Goal: Contribute content: Contribute content

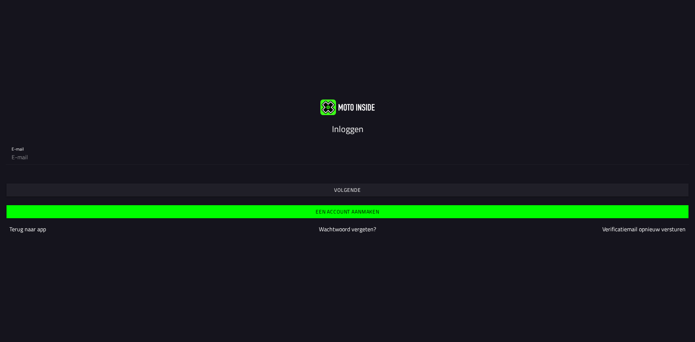
click at [0, 0] on slot "Inloggen" at bounding box center [0, 0] width 0 height 0
click at [308, 168] on div "E-mail" at bounding box center [347, 152] width 695 height 35
click at [35, 162] on input "email" at bounding box center [348, 157] width 672 height 14
click at [39, 163] on input "email" at bounding box center [348, 157] width 672 height 14
type input "[PERSON_NAME][EMAIL_ADDRESS][DOMAIN_NAME]"
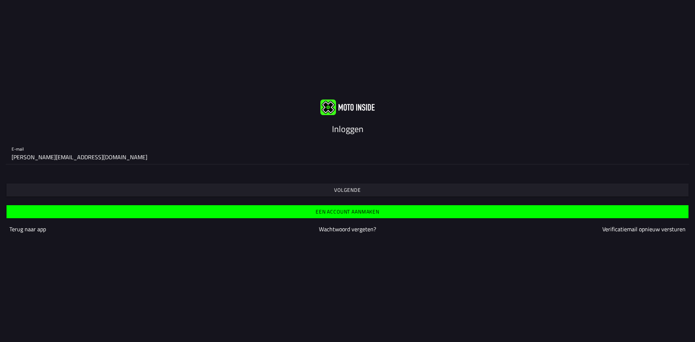
click at [0, 0] on slot "Volgende" at bounding box center [0, 0] width 0 height 0
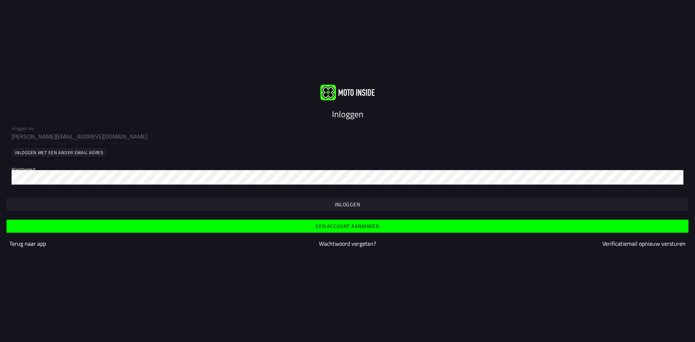
click at [0, 178] on html "Inloggen Inloggen als jeroen-nijmeijer@hotmail.com Inloggen met een ander email…" at bounding box center [347, 171] width 695 height 342
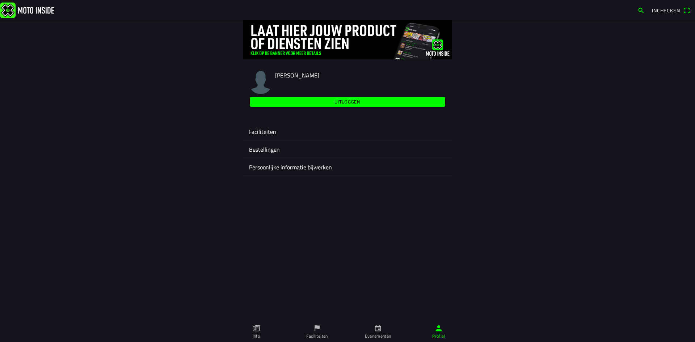
click at [267, 147] on ion-label "Bestellingen" at bounding box center [347, 149] width 197 height 9
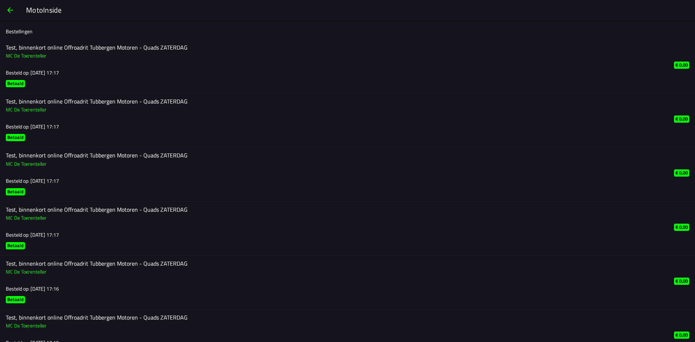
click at [34, 48] on h2 "Test, binnenkort online Offroadrit Tubbergen Motoren - Quads ZATERDAG" at bounding box center [334, 47] width 656 height 7
click at [6, 9] on span "button" at bounding box center [10, 9] width 9 height 17
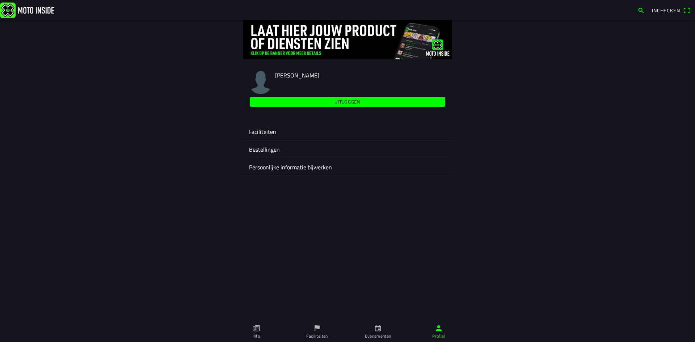
click at [262, 128] on ion-label "Faciliteiten" at bounding box center [347, 131] width 197 height 9
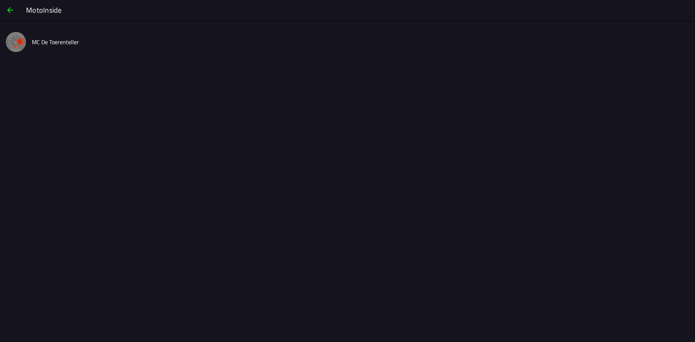
click at [21, 42] on img at bounding box center [16, 42] width 20 height 20
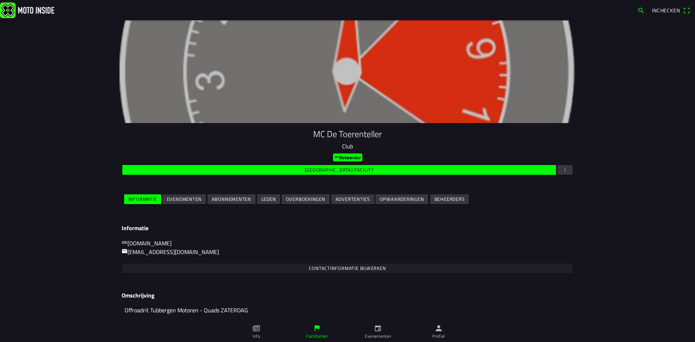
click at [0, 0] on slot "Evenementen" at bounding box center [0, 0] width 0 height 0
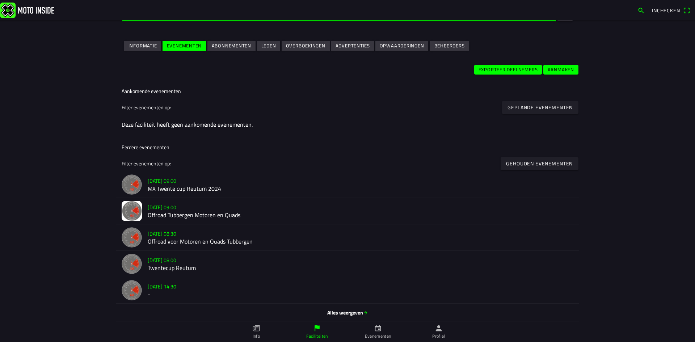
scroll to position [156, 0]
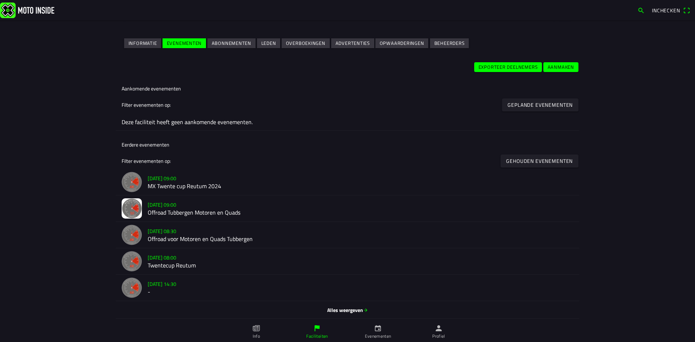
click at [0, 0] on slot "zo 20 okt. - 09:00" at bounding box center [0, 0] width 0 height 0
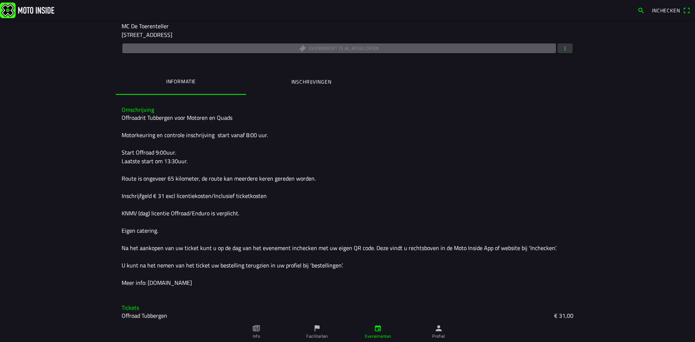
scroll to position [132, 0]
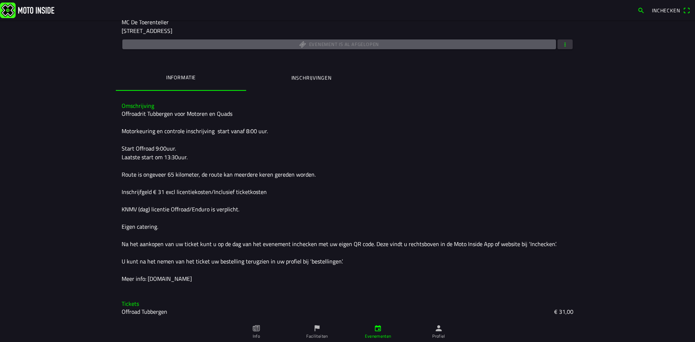
drag, startPoint x: 122, startPoint y: 114, endPoint x: 199, endPoint y: 286, distance: 188.3
click at [199, 286] on div "Omschrijving Offroadrit Tubbergen voor Motoren en Quads Motorkeuring en control…" at bounding box center [347, 193] width 463 height 192
copy div "Offroadrit Tubbergen voor Motoren en Quads Motorkeuring en controle inschrijvin…"
click at [309, 79] on ion-label "Inschrijvingen" at bounding box center [311, 78] width 40 height 8
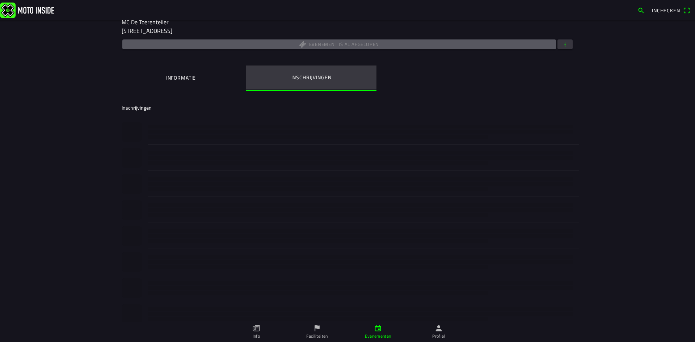
scroll to position [0, 0]
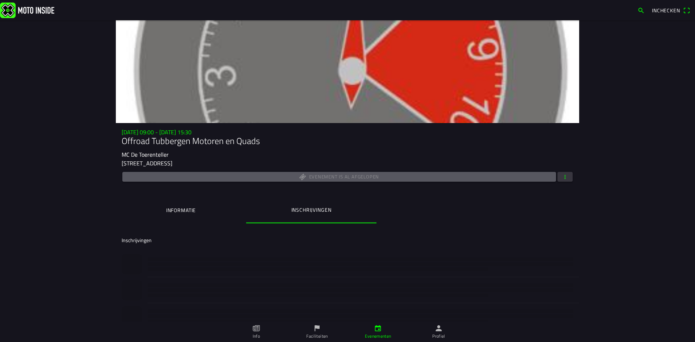
drag, startPoint x: 657, startPoint y: 36, endPoint x: 653, endPoint y: 26, distance: 10.4
click at [657, 35] on main "zo 20 okt. - 09:00 - zo 20 okt. - 15:30 Offroad Tubbergen Motoren en Quads MC D…" at bounding box center [347, 181] width 695 height 322
click at [31, 9] on img at bounding box center [27, 10] width 54 height 16
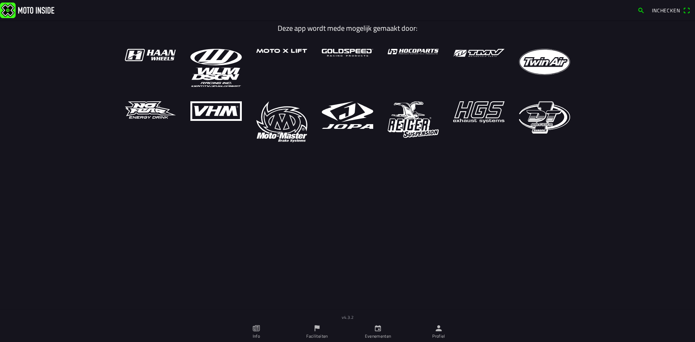
click at [5, 8] on img at bounding box center [27, 10] width 54 height 16
click at [378, 334] on ion-label "Evenementen" at bounding box center [378, 336] width 26 height 7
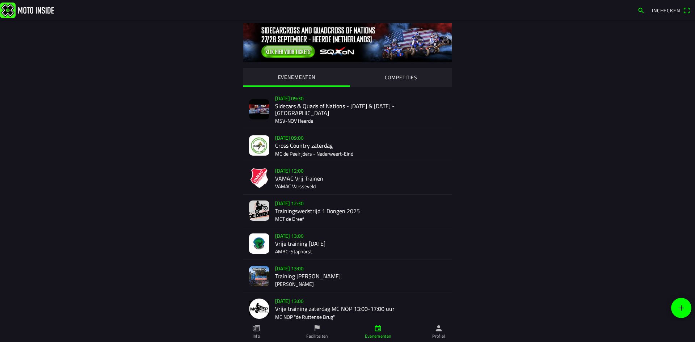
click at [432, 330] on link "Profiel" at bounding box center [438, 332] width 61 height 20
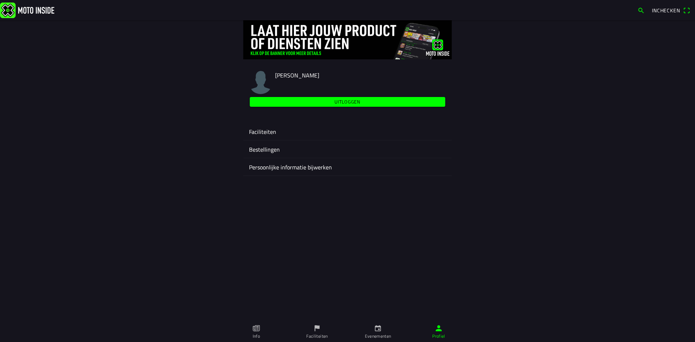
click at [382, 331] on link "Evenementen" at bounding box center [377, 332] width 61 height 20
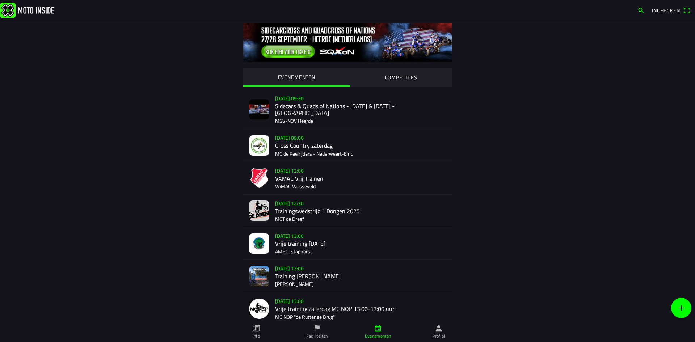
click at [313, 332] on icon "flag" at bounding box center [317, 328] width 8 height 8
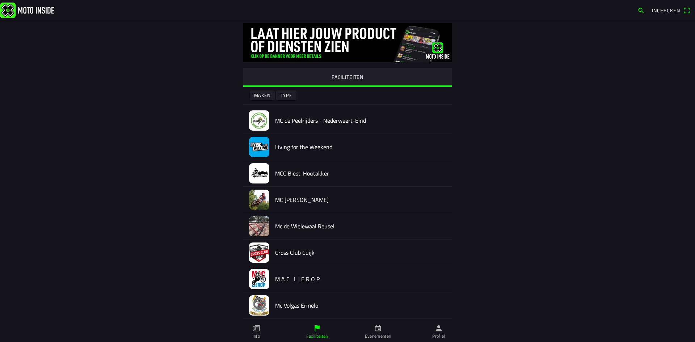
click at [256, 334] on ion-label "Info" at bounding box center [256, 336] width 7 height 7
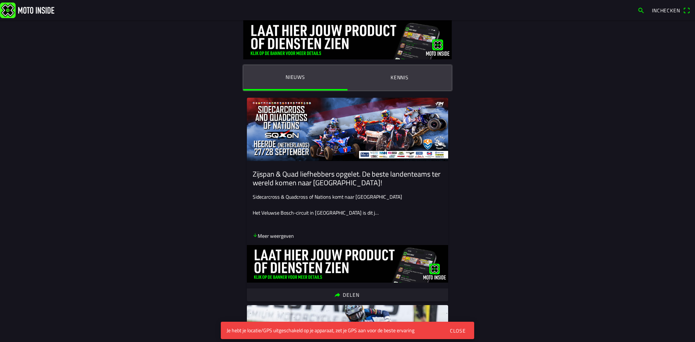
drag, startPoint x: 510, startPoint y: 221, endPoint x: 511, endPoint y: 229, distance: 8.3
drag, startPoint x: 172, startPoint y: 293, endPoint x: 232, endPoint y: 266, distance: 66.2
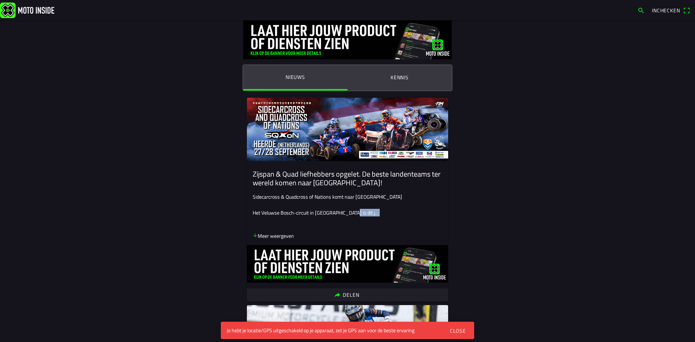
drag, startPoint x: 524, startPoint y: 206, endPoint x: 503, endPoint y: 73, distance: 134.4
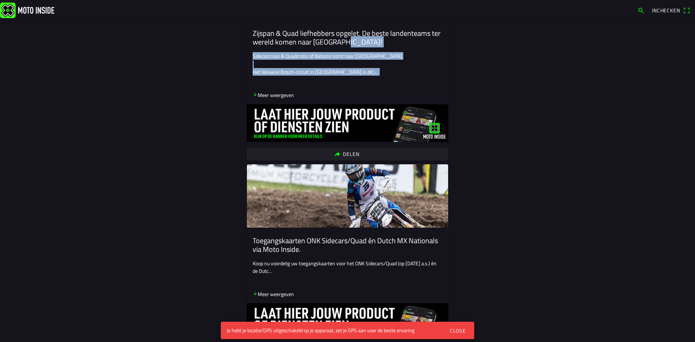
scroll to position [253, 0]
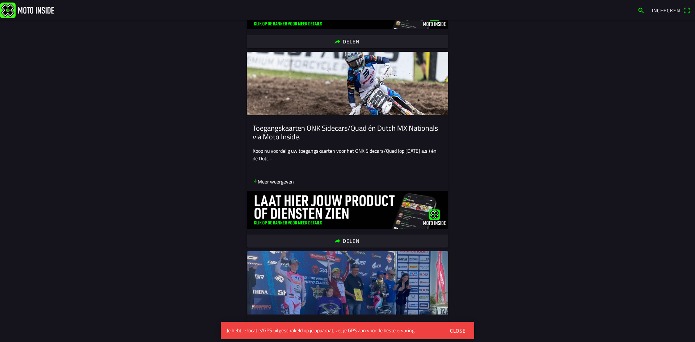
click at [454, 330] on div "Close" at bounding box center [458, 331] width 16 height 8
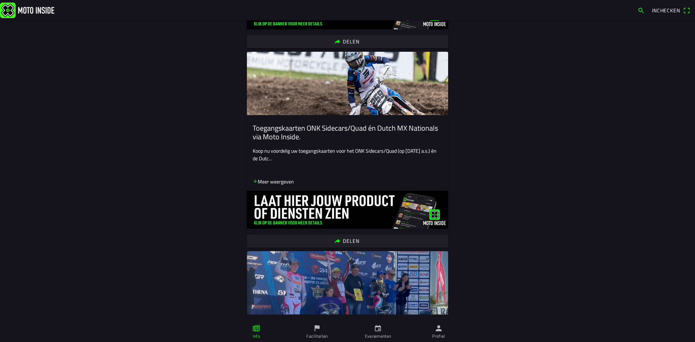
click at [321, 331] on link "Faciliteiten" at bounding box center [317, 332] width 61 height 20
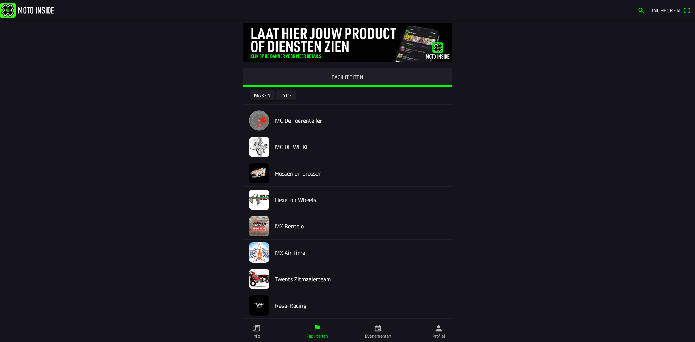
click at [386, 337] on ion-label "Evenementen" at bounding box center [378, 336] width 26 height 7
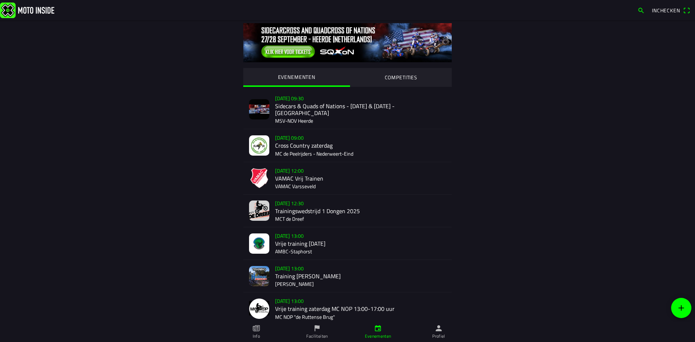
click at [437, 329] on icon "person" at bounding box center [439, 328] width 8 height 8
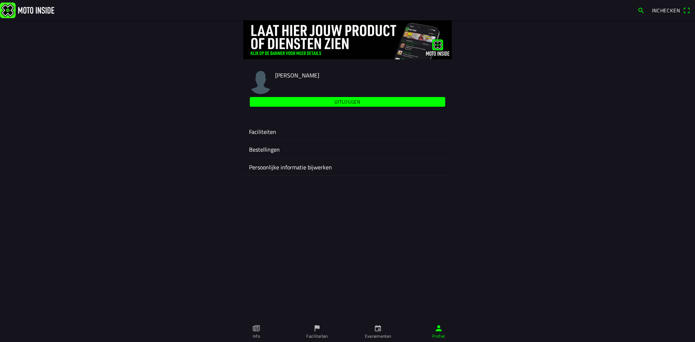
click at [261, 148] on ion-label "Bestellingen" at bounding box center [347, 149] width 197 height 9
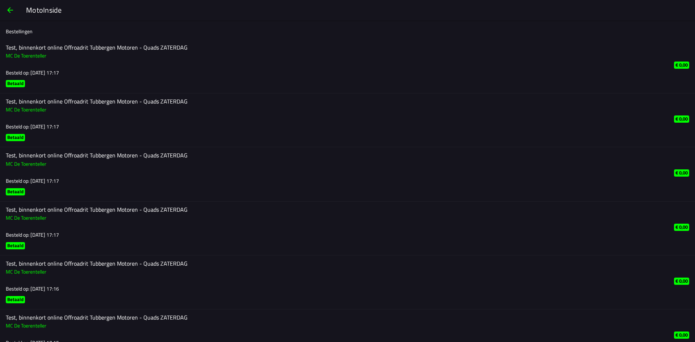
click at [13, 11] on span "button" at bounding box center [10, 9] width 9 height 17
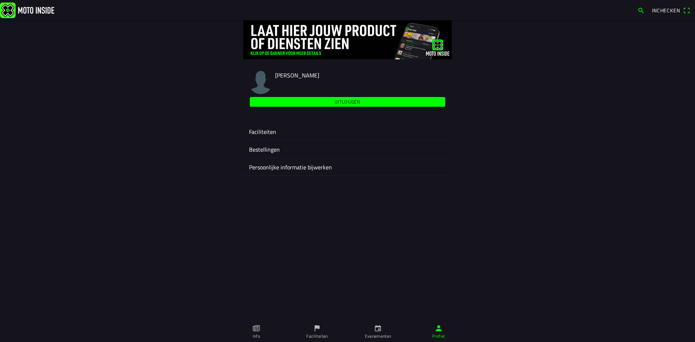
click at [267, 132] on ion-label "Faciliteiten" at bounding box center [347, 131] width 197 height 9
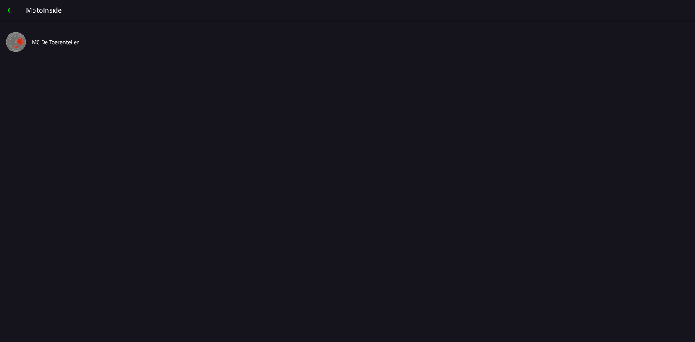
click at [15, 35] on img at bounding box center [16, 42] width 20 height 20
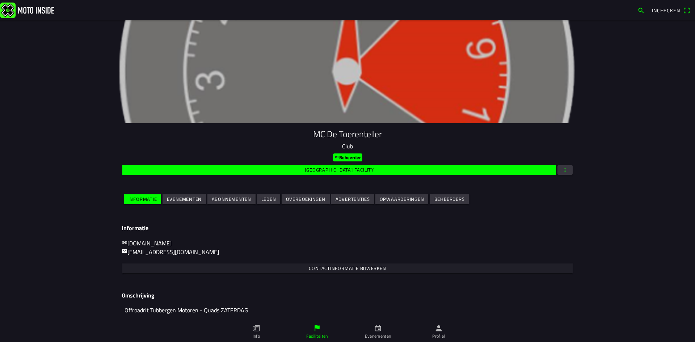
click at [175, 195] on span "Evenementen" at bounding box center [184, 199] width 35 height 10
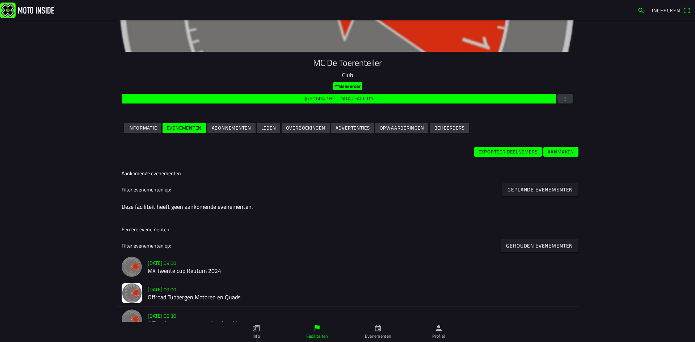
scroll to position [145, 0]
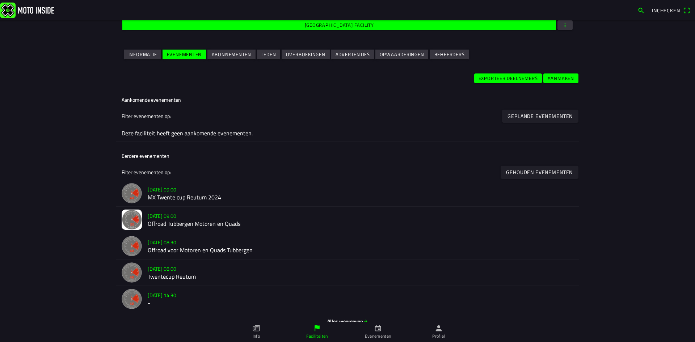
click at [183, 221] on h2 "Offroad Tubbergen Motoren en Quads" at bounding box center [361, 223] width 426 height 7
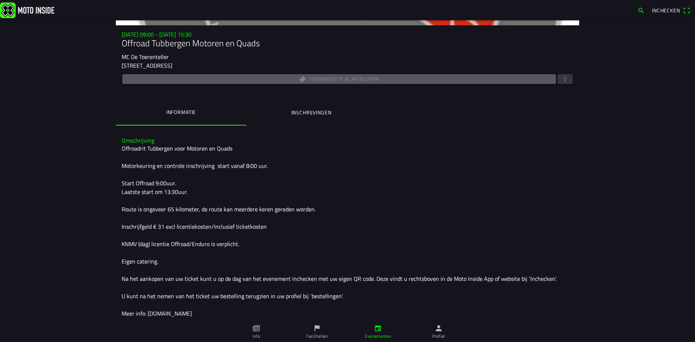
scroll to position [109, 0]
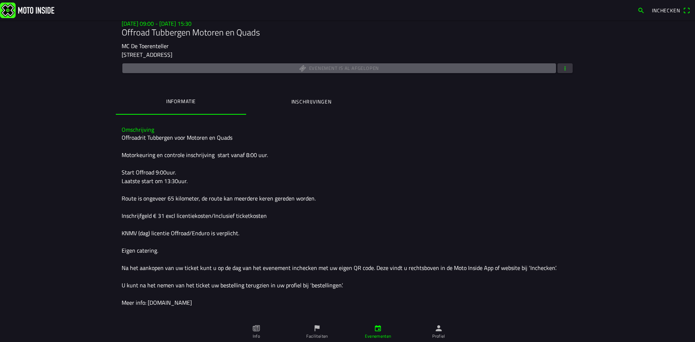
drag, startPoint x: 122, startPoint y: 138, endPoint x: 203, endPoint y: 309, distance: 189.2
click at [203, 309] on div "Omschrijving Offroadrit Tubbergen voor Motoren en Quads Motorkeuring en control…" at bounding box center [347, 216] width 463 height 192
copy div "Offroadrit Tubbergen voor Motoren en Quads Motorkeuring en controle inschrijvin…"
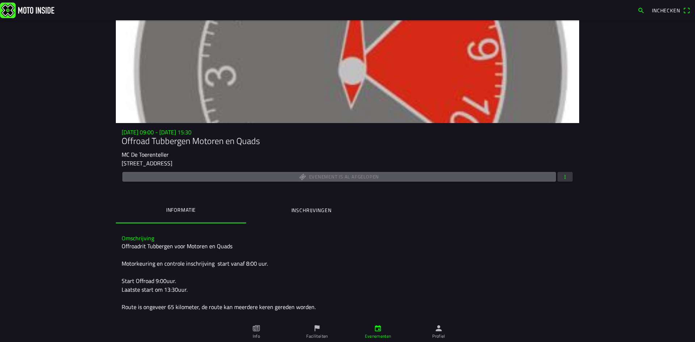
click at [442, 330] on icon "person" at bounding box center [439, 328] width 8 height 8
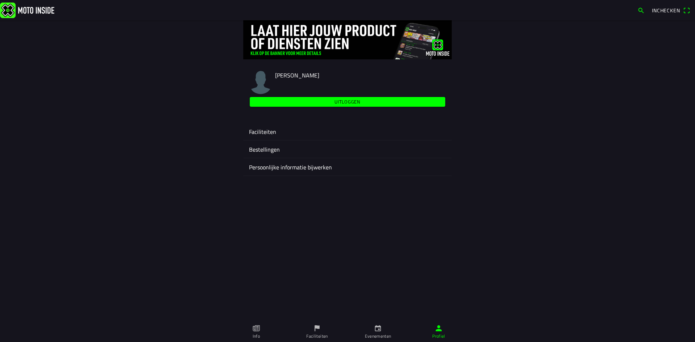
click at [270, 147] on ion-label "Bestellingen" at bounding box center [347, 149] width 197 height 9
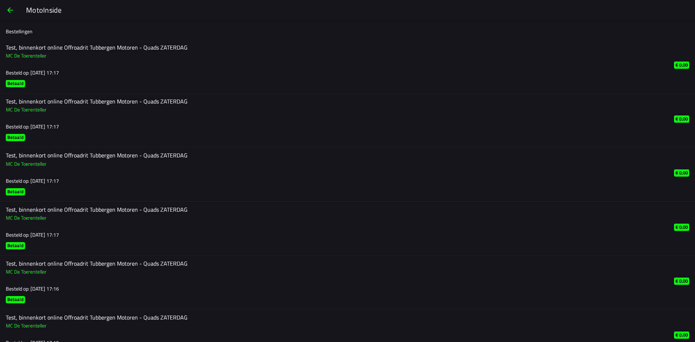
click at [10, 8] on span "button" at bounding box center [10, 9] width 9 height 17
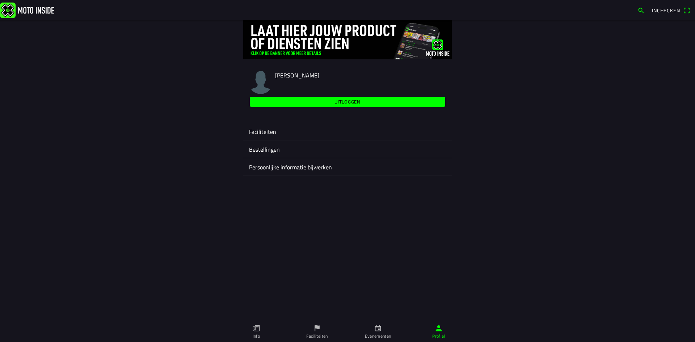
click at [268, 135] on ion-label "Faciliteiten" at bounding box center [347, 131] width 197 height 9
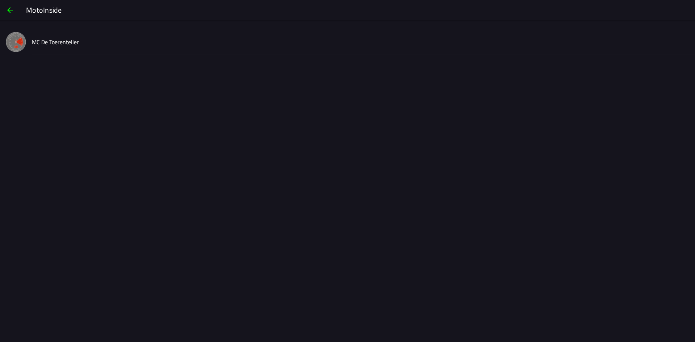
click at [0, 0] on slot "MC De Toerenteller" at bounding box center [0, 0] width 0 height 0
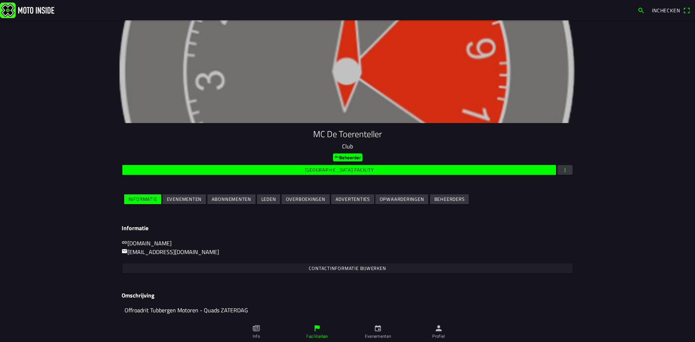
click at [566, 169] on button "button" at bounding box center [564, 170] width 15 height 10
click at [508, 225] on ion-backdrop at bounding box center [347, 171] width 695 height 342
click at [0, 0] on slot "Evenementen" at bounding box center [0, 0] width 0 height 0
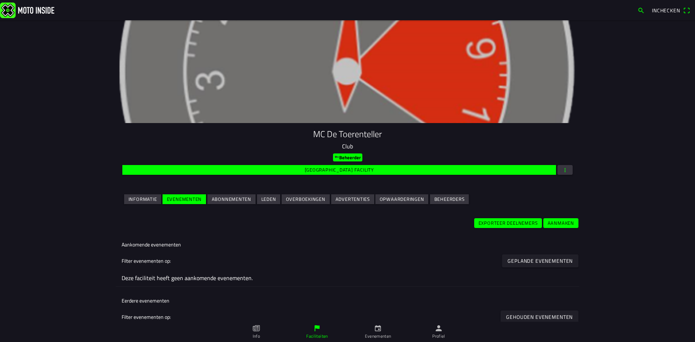
click at [0, 0] on slot "Aanmaken" at bounding box center [0, 0] width 0 height 0
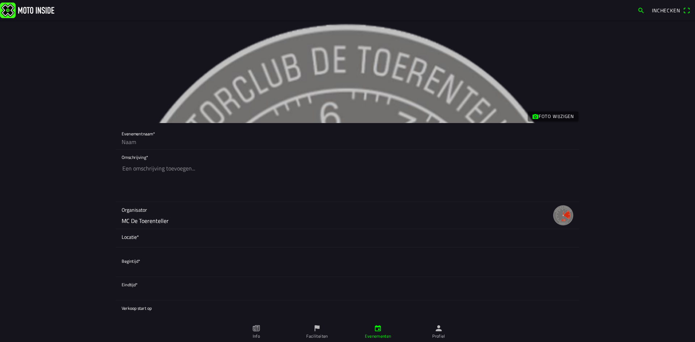
click at [132, 143] on input "text" at bounding box center [348, 142] width 452 height 14
type input "Offroad Tubbergen (Motoren en Quads)"
click at [128, 167] on textarea at bounding box center [348, 181] width 452 height 41
paste textarea "Offroadrit Tubbergen voor Motoren en Quads Motorkeuring en controle inschrijvin…"
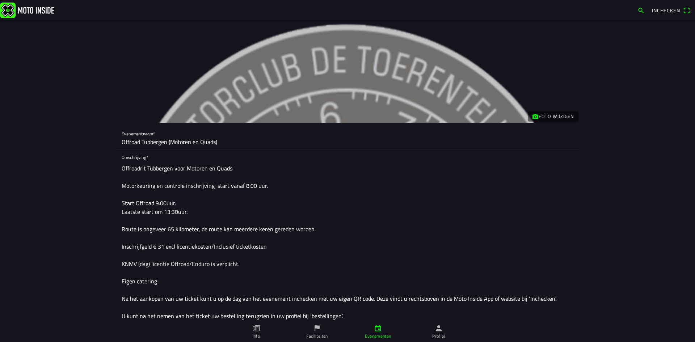
click at [138, 141] on input "Offroad Tubbergen (Motoren en Quads)" at bounding box center [348, 142] width 452 height 14
drag, startPoint x: 141, startPoint y: 165, endPoint x: 163, endPoint y: 168, distance: 22.2
click at [141, 166] on textarea "Offroadrit Tubbergen voor Motoren en Quads Motorkeuring en controle inschrijvin…" at bounding box center [348, 250] width 452 height 179
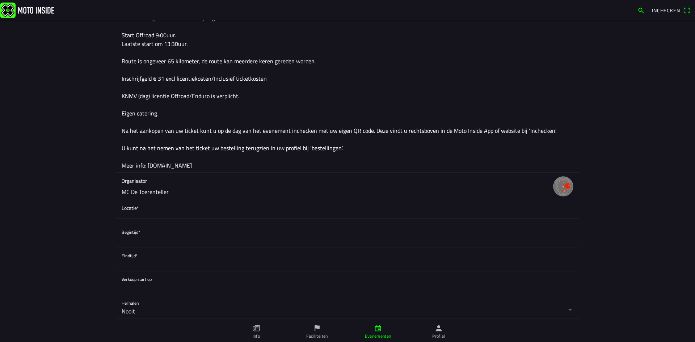
scroll to position [181, 0]
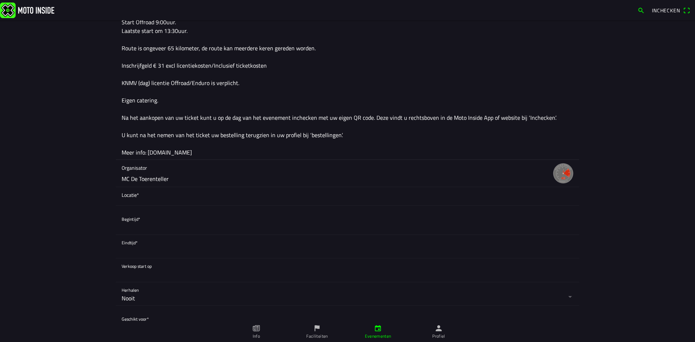
type textarea "Offroad Tubbergen voor Motoren en Quads Motorkeuring en controle inschrijving s…"
click at [144, 195] on span "Locatie*" at bounding box center [348, 195] width 452 height 8
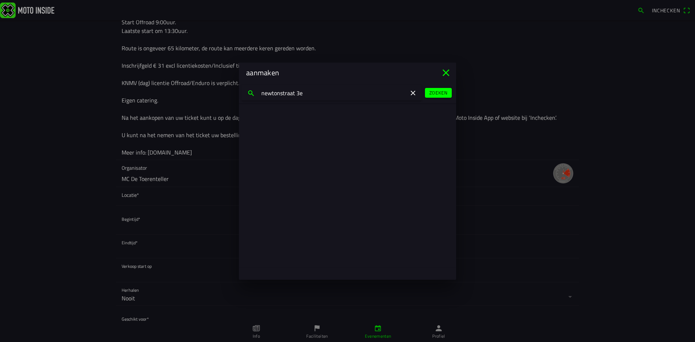
type input "newtonstraat 3e"
click at [425, 96] on ion-button "Zoeken" at bounding box center [438, 93] width 27 height 10
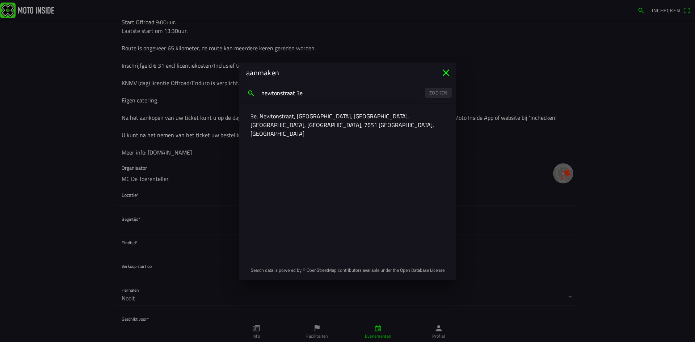
click at [332, 121] on div "3e, Newtonstraat, Boskamp, Tubbergen, Overijssel, Netherlands, 7651 AP, Netherl…" at bounding box center [347, 125] width 194 height 26
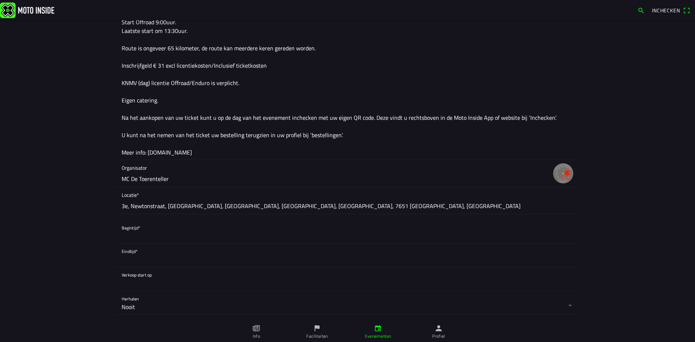
click at [146, 231] on button "button" at bounding box center [350, 231] width 457 height 23
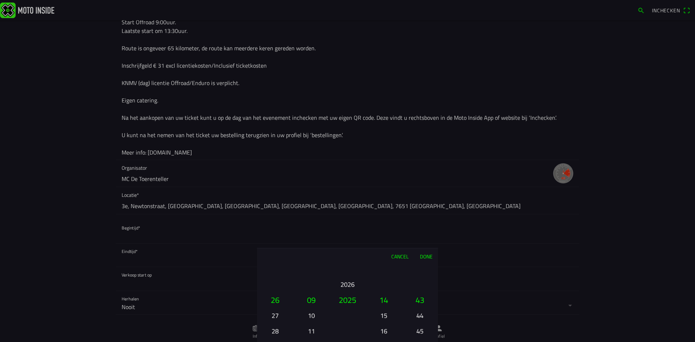
click at [277, 300] on button "26" at bounding box center [275, 300] width 30 height 16
click at [277, 301] on button "26" at bounding box center [275, 300] width 30 height 16
click at [304, 304] on button "09" at bounding box center [311, 300] width 30 height 16
click at [408, 255] on button "Cancel" at bounding box center [399, 256] width 29 height 16
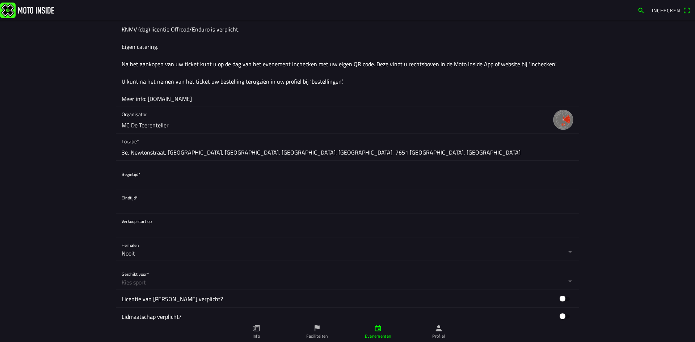
scroll to position [326, 0]
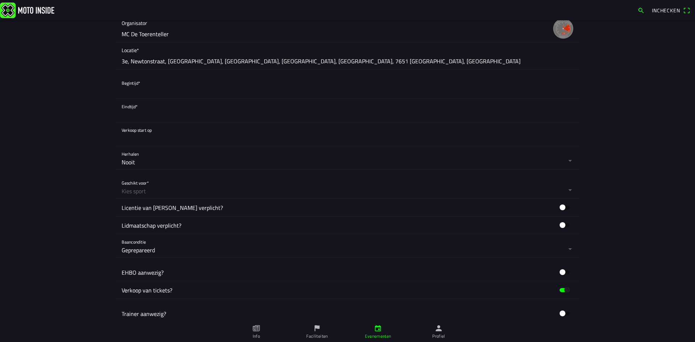
click at [126, 87] on button "button" at bounding box center [350, 86] width 457 height 23
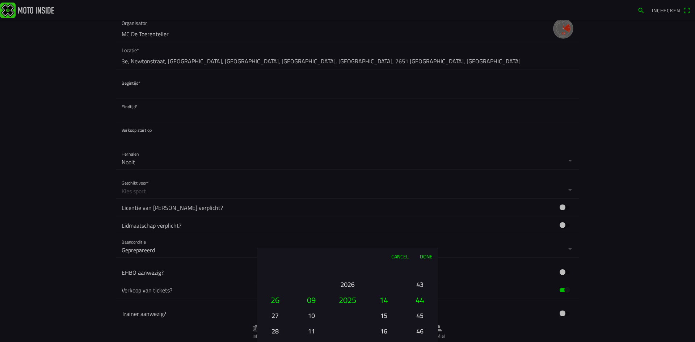
drag, startPoint x: 272, startPoint y: 299, endPoint x: 276, endPoint y: 299, distance: 4.7
click at [272, 300] on button "26" at bounding box center [275, 300] width 30 height 16
click at [282, 297] on button "26" at bounding box center [275, 300] width 30 height 16
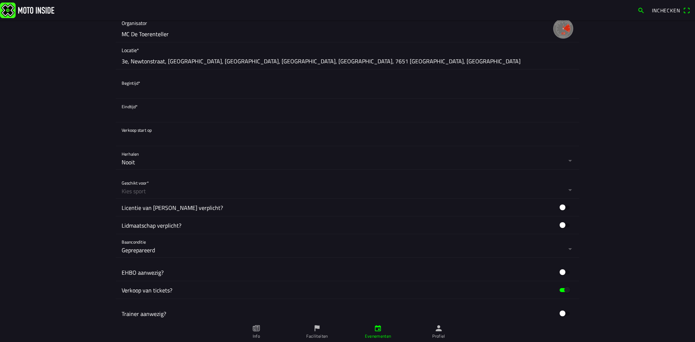
drag, startPoint x: 694, startPoint y: 247, endPoint x: 675, endPoint y: 204, distance: 46.6
click at [140, 190] on button "button" at bounding box center [350, 186] width 457 height 23
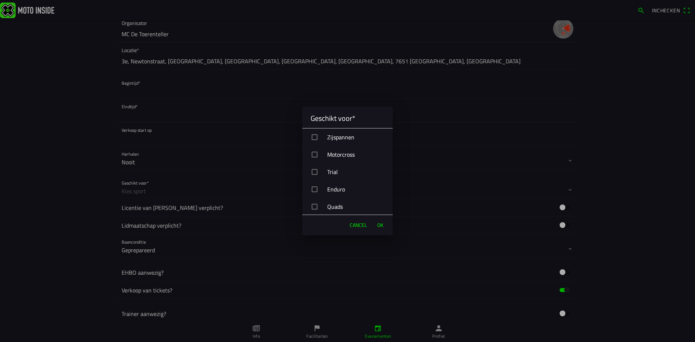
click at [316, 190] on div "button" at bounding box center [315, 189] width 6 height 6
click at [314, 205] on div "button" at bounding box center [315, 207] width 6 height 6
click at [377, 225] on span "OK" at bounding box center [380, 224] width 6 height 7
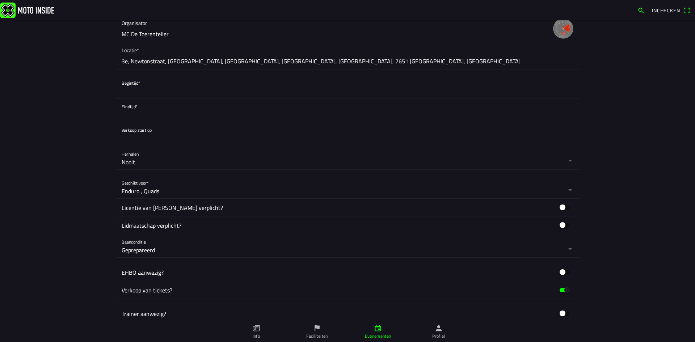
click at [131, 84] on button "button" at bounding box center [350, 86] width 457 height 23
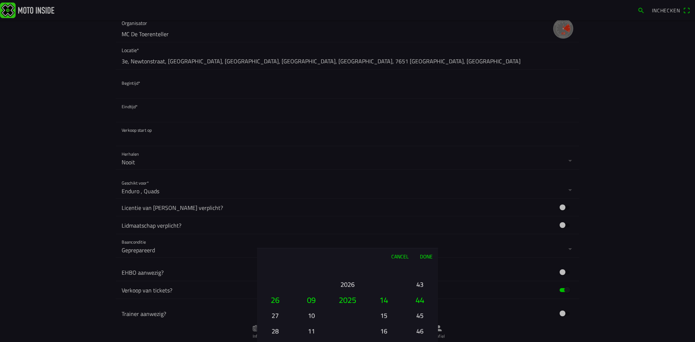
click at [346, 300] on button "2025" at bounding box center [347, 300] width 30 height 16
click at [346, 288] on button "2026" at bounding box center [347, 284] width 25 height 13
click at [347, 319] on button "2025" at bounding box center [347, 315] width 25 height 13
click at [313, 322] on ion-picker-column "01 02 03 04 05 06 07 08 09 10 11 12" at bounding box center [311, 303] width 36 height 78
click at [311, 317] on button "10" at bounding box center [311, 315] width 25 height 13
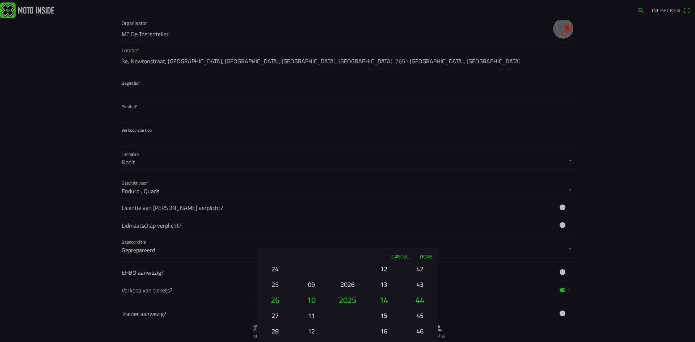
click at [312, 287] on button "09" at bounding box center [311, 284] width 25 height 13
click at [278, 301] on button "26" at bounding box center [275, 300] width 30 height 16
drag, startPoint x: 280, startPoint y: 313, endPoint x: 276, endPoint y: 324, distance: 11.8
click at [277, 322] on ion-picker-column "01 02 03 04 05 06 07 08 09 10 11 12 13 14 15 16 17 18 19 20 21 22 23 24 25 26 2…" at bounding box center [275, 303] width 36 height 78
click at [276, 332] on button "28" at bounding box center [275, 331] width 25 height 13
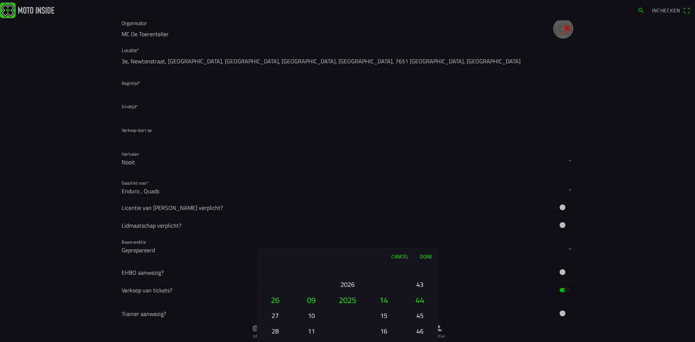
click at [276, 333] on button "28" at bounding box center [275, 331] width 25 height 13
click at [276, 332] on button "30" at bounding box center [275, 331] width 25 height 13
click at [276, 332] on ion-picker-column "01 02 03 04 05 06 07 08 09 10 11 12 13 14 15 16 17 18 19 20 21 22 23 24 25 26 2…" at bounding box center [275, 303] width 36 height 78
drag, startPoint x: 273, startPoint y: 282, endPoint x: 272, endPoint y: 278, distance: 4.8
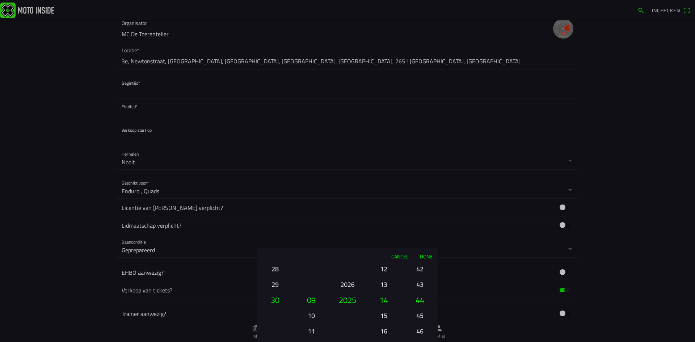
click at [272, 279] on button "29" at bounding box center [275, 284] width 25 height 13
click at [276, 272] on button "28" at bounding box center [275, 268] width 25 height 13
click at [313, 314] on button "10" at bounding box center [311, 315] width 25 height 13
click at [275, 280] on button "29" at bounding box center [275, 284] width 25 height 13
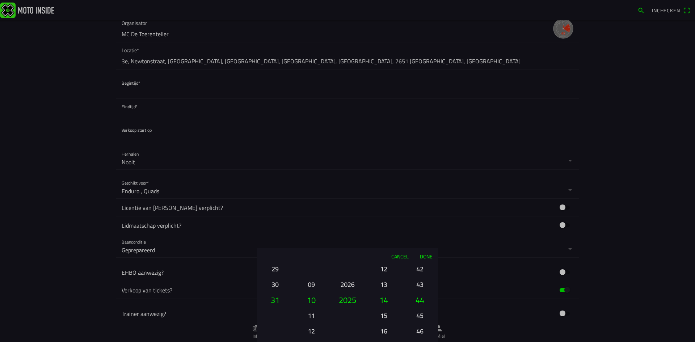
click at [278, 264] on button "29" at bounding box center [275, 268] width 25 height 13
click at [278, 276] on ion-picker-column "01 02 03 04 05 06 07 08 09 10 11 12 13 14 15 16 17 18 19 20 21 22 23 24 25 26 2…" at bounding box center [275, 303] width 36 height 78
drag, startPoint x: 275, startPoint y: 271, endPoint x: 274, endPoint y: 267, distance: 4.0
click at [274, 269] on button "29" at bounding box center [275, 268] width 25 height 13
click at [274, 267] on button "29" at bounding box center [275, 268] width 25 height 13
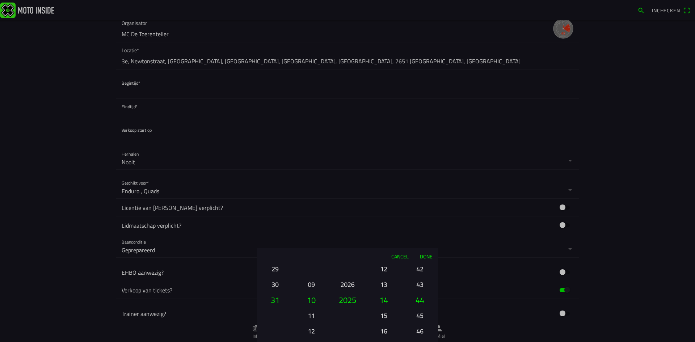
click at [274, 266] on button "29" at bounding box center [275, 268] width 25 height 13
click at [274, 268] on button "29" at bounding box center [275, 268] width 25 height 13
click at [275, 275] on button "29" at bounding box center [275, 268] width 25 height 13
click at [277, 283] on button "29" at bounding box center [275, 277] width 25 height 13
drag, startPoint x: 276, startPoint y: 275, endPoint x: 280, endPoint y: 316, distance: 40.8
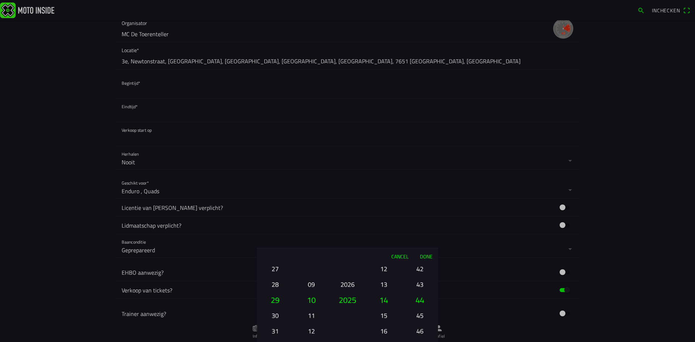
click at [280, 316] on ion-picker-column "01 02 03 04 05 06 07 08 09 10 11 12 13 14 15 16 17 18 19 20 21 22 23 24 25 26 2…" at bounding box center [275, 303] width 36 height 78
click at [275, 326] on ion-picker-column "01 02 03 04 05 06 07 08 09 10 11 12 13 14 15 16 17 18 19 20 21 22 23 24 25 26 2…" at bounding box center [275, 303] width 36 height 78
drag, startPoint x: 278, startPoint y: 306, endPoint x: 274, endPoint y: 312, distance: 7.0
click at [277, 311] on button "23" at bounding box center [275, 304] width 30 height 16
click at [277, 321] on button "21" at bounding box center [275, 325] width 25 height 13
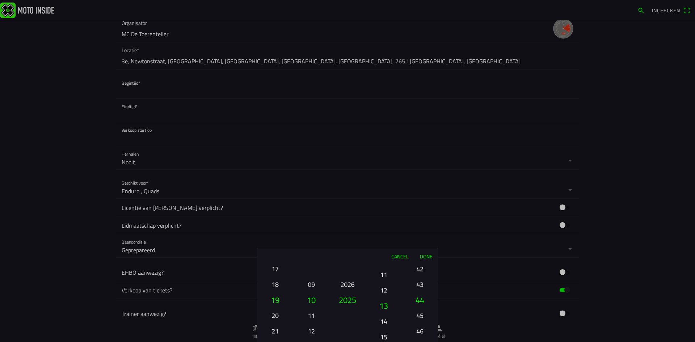
drag, startPoint x: 385, startPoint y: 299, endPoint x: 384, endPoint y: 321, distance: 21.7
click at [384, 321] on button "14" at bounding box center [383, 321] width 25 height 13
click at [384, 305] on button "12" at bounding box center [383, 297] width 30 height 16
drag, startPoint x: 386, startPoint y: 309, endPoint x: 386, endPoint y: 313, distance: 4.4
click at [386, 313] on button "10" at bounding box center [383, 310] width 25 height 13
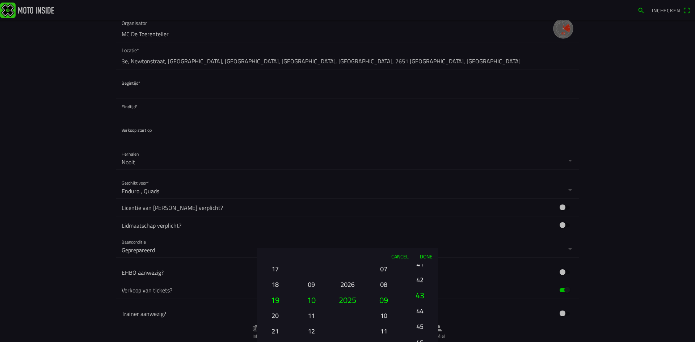
drag, startPoint x: 421, startPoint y: 305, endPoint x: 424, endPoint y: 326, distance: 22.0
click at [424, 317] on button "44" at bounding box center [419, 310] width 25 height 13
click at [425, 305] on button "42" at bounding box center [420, 298] width 30 height 16
drag, startPoint x: 421, startPoint y: 306, endPoint x: 422, endPoint y: 332, distance: 26.1
click at [422, 332] on ion-picker-column "00 01 02 03 04 05 06 07 08 09 10 11 12 13 14 15 16 17 18 19 20 21 22 23 24 25 2…" at bounding box center [420, 303] width 36 height 78
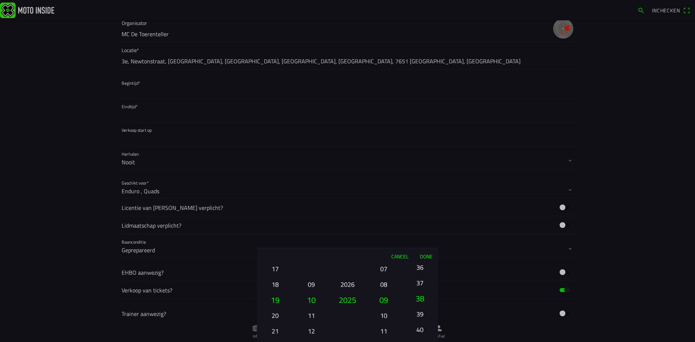
click at [420, 306] on button "38" at bounding box center [420, 299] width 30 height 16
drag, startPoint x: 421, startPoint y: 321, endPoint x: 420, endPoint y: 314, distance: 6.9
click at [421, 324] on button "36" at bounding box center [419, 317] width 25 height 13
drag, startPoint x: 423, startPoint y: 301, endPoint x: 425, endPoint y: 318, distance: 17.9
click at [425, 301] on button "34" at bounding box center [420, 294] width 30 height 16
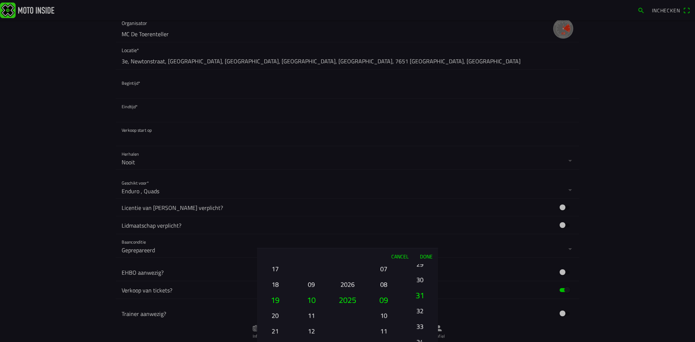
click at [427, 325] on button "33" at bounding box center [419, 326] width 25 height 13
click at [421, 308] on button "31" at bounding box center [420, 300] width 30 height 16
click at [420, 323] on button "29" at bounding box center [419, 318] width 25 height 13
drag, startPoint x: 418, startPoint y: 300, endPoint x: 419, endPoint y: 322, distance: 22.5
click at [419, 304] on button "27" at bounding box center [420, 297] width 30 height 16
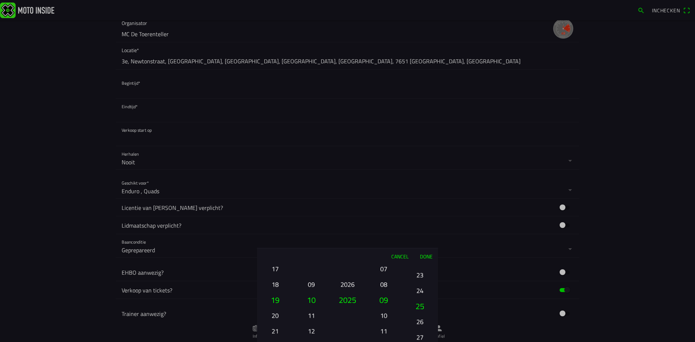
drag, startPoint x: 420, startPoint y: 303, endPoint x: 421, endPoint y: 328, distance: 25.0
click at [421, 314] on button "25" at bounding box center [420, 306] width 30 height 16
drag, startPoint x: 421, startPoint y: 309, endPoint x: 420, endPoint y: 318, distance: 9.5
click at [421, 325] on button "22" at bounding box center [419, 327] width 25 height 13
click at [421, 308] on button "20" at bounding box center [420, 300] width 30 height 16
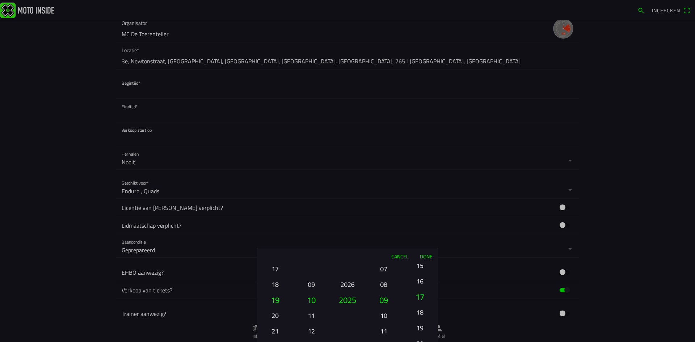
drag, startPoint x: 420, startPoint y: 299, endPoint x: 422, endPoint y: 323, distance: 24.3
click at [422, 318] on button "18" at bounding box center [419, 312] width 25 height 13
drag, startPoint x: 424, startPoint y: 296, endPoint x: 423, endPoint y: 326, distance: 30.0
click at [424, 311] on button "15" at bounding box center [420, 303] width 30 height 16
drag, startPoint x: 423, startPoint y: 318, endPoint x: 423, endPoint y: 323, distance: 4.3
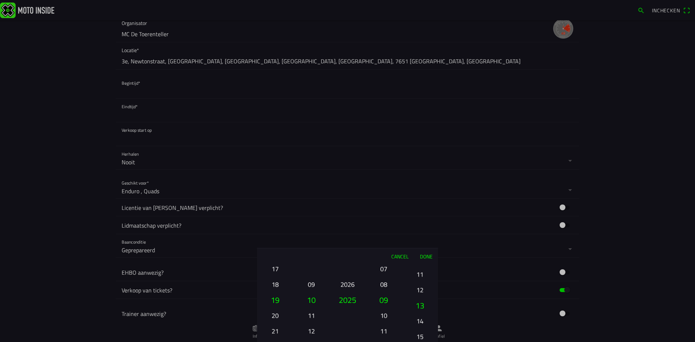
click at [423, 323] on ion-picker-column "00 01 02 03 04 05 06 07 08 09 10 11 12 13 14 15 16 17 18 19 20 21 22 23 24 25 2…" at bounding box center [420, 303] width 36 height 78
click at [423, 321] on button "10" at bounding box center [419, 314] width 25 height 13
drag, startPoint x: 422, startPoint y: 313, endPoint x: 423, endPoint y: 330, distance: 16.7
click at [423, 329] on button "09" at bounding box center [419, 325] width 25 height 13
drag, startPoint x: 423, startPoint y: 300, endPoint x: 424, endPoint y: 319, distance: 19.2
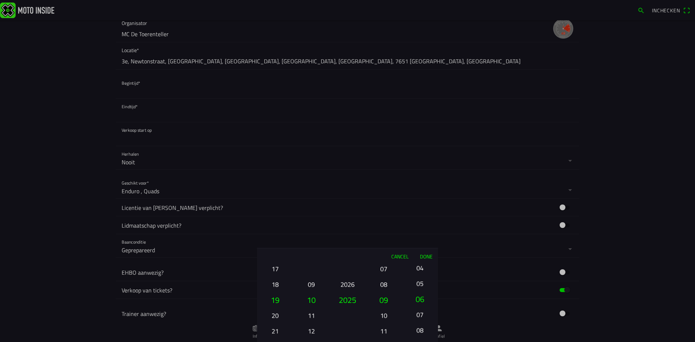
click at [424, 306] on button "06" at bounding box center [420, 299] width 30 height 16
drag, startPoint x: 420, startPoint y: 300, endPoint x: 419, endPoint y: 336, distance: 35.9
click at [420, 338] on button "04" at bounding box center [419, 332] width 25 height 13
drag, startPoint x: 422, startPoint y: 295, endPoint x: 422, endPoint y: 305, distance: 9.4
click at [422, 305] on ion-picker-column "00 01 02 03 04 05 06 07 08 09 10 11 12 13 14 15 16 17 18 19 20 21 22 23 24 25 2…" at bounding box center [420, 303] width 36 height 78
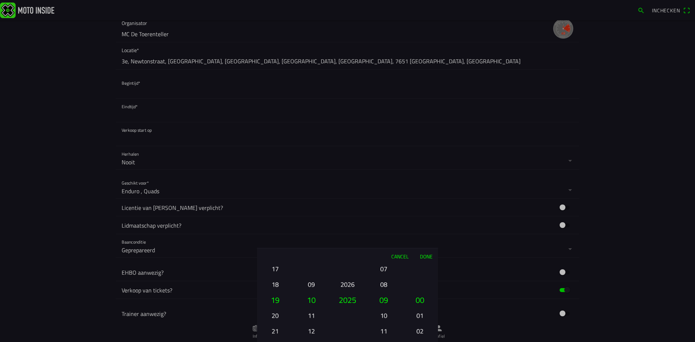
click at [426, 257] on button "Done" at bounding box center [426, 256] width 24 height 16
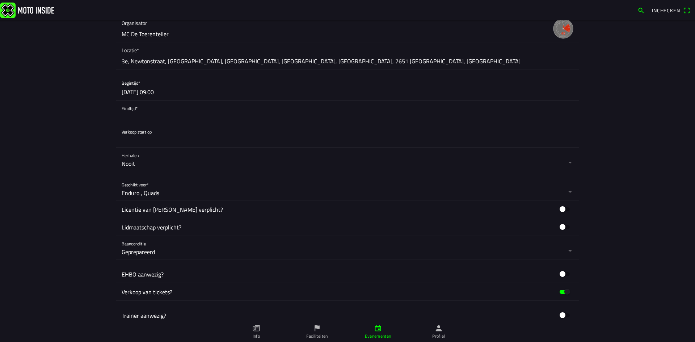
click at [131, 106] on button "button" at bounding box center [350, 112] width 457 height 23
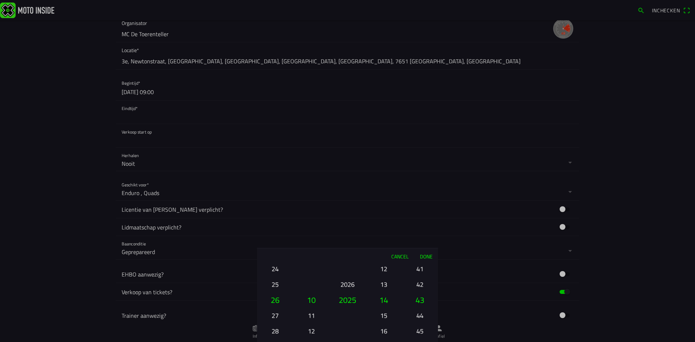
drag, startPoint x: 275, startPoint y: 291, endPoint x: 276, endPoint y: 308, distance: 17.1
click at [276, 291] on button "25" at bounding box center [275, 284] width 25 height 13
drag, startPoint x: 275, startPoint y: 288, endPoint x: 274, endPoint y: 316, distance: 27.9
click at [274, 287] on button "23" at bounding box center [275, 281] width 25 height 13
drag, startPoint x: 272, startPoint y: 295, endPoint x: 274, endPoint y: 330, distance: 34.8
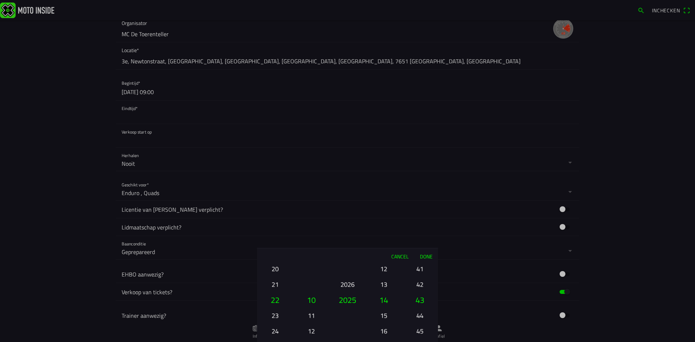
click at [274, 308] on button "22" at bounding box center [275, 300] width 30 height 16
drag, startPoint x: 390, startPoint y: 304, endPoint x: 387, endPoint y: 319, distance: 15.5
click at [387, 319] on button "14" at bounding box center [383, 312] width 25 height 13
drag, startPoint x: 426, startPoint y: 308, endPoint x: 429, endPoint y: 332, distance: 23.8
click at [429, 331] on ion-picker-column "00 01 02 03 04 05 06 07 08 09 10 11 12 13 14 15 16 17 18 19 20 21 22 23 24 25 2…" at bounding box center [420, 303] width 36 height 78
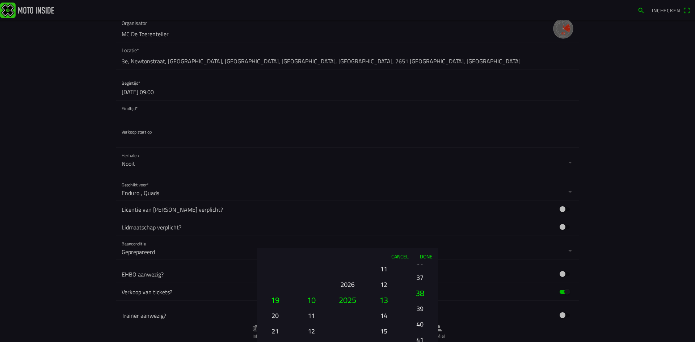
drag, startPoint x: 424, startPoint y: 300, endPoint x: 404, endPoint y: 317, distance: 25.9
click at [427, 322] on button "40" at bounding box center [419, 324] width 25 height 13
drag, startPoint x: 384, startPoint y: 312, endPoint x: 392, endPoint y: 282, distance: 31.3
click at [389, 281] on button "14" at bounding box center [383, 277] width 25 height 13
drag, startPoint x: 423, startPoint y: 294, endPoint x: 427, endPoint y: 315, distance: 21.7
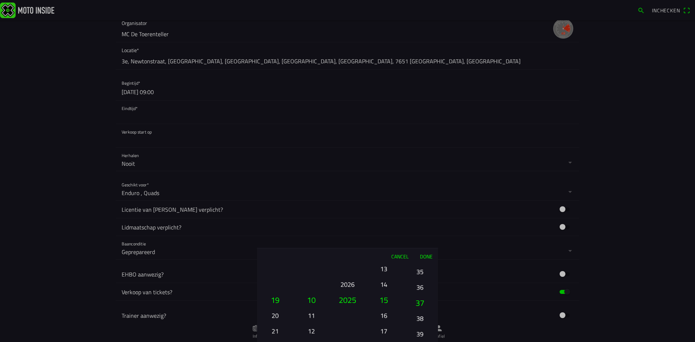
click at [427, 315] on button "38" at bounding box center [419, 318] width 25 height 13
drag
click at [427, 322] on button "36" at bounding box center [419, 317] width 25 height 13
click at [422, 323] on ion-picker-column "00 01 02 03 04 05 06 07 08 09 10 11 12 13 14 15 16 17 18 19 20 21 22 23 24 25 2…" at bounding box center [420, 303] width 36 height 78
click at [420, 305] on button "30" at bounding box center [420, 301] width 30 height 16
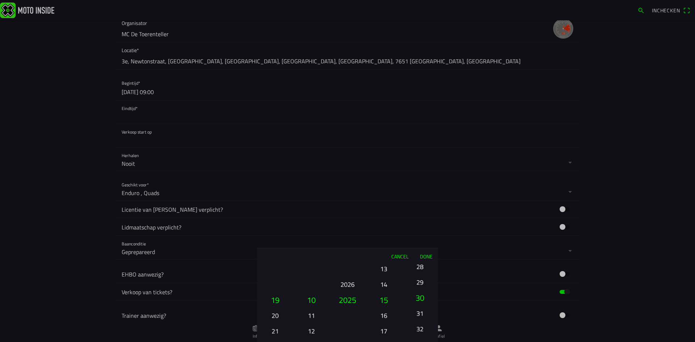
click at [423, 307] on button "31" at bounding box center [419, 313] width 25 height 13
click at [422, 276] on button "28" at bounding box center [419, 270] width 25 height 13
click at [424, 285] on button "29" at bounding box center [419, 278] width 25 height 13
click at [424, 258] on button "Done" at bounding box center [426, 256] width 24 height 16
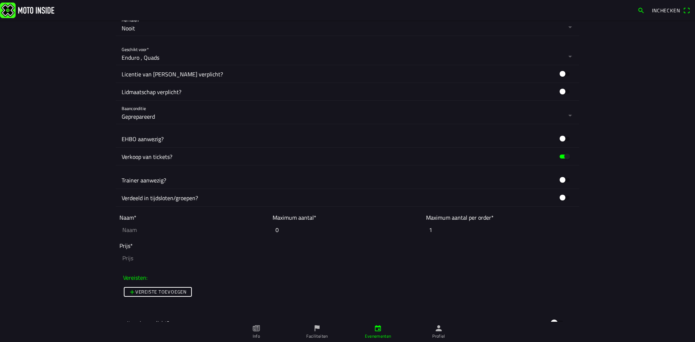
scroll to position [543, 0]
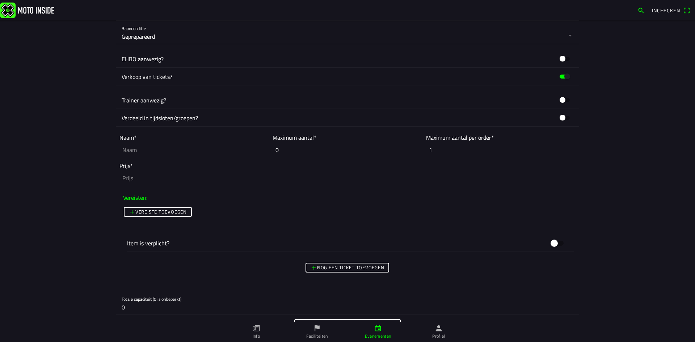
click at [136, 152] on input "text" at bounding box center [193, 150] width 149 height 16
type input "Offroad"
click at [272, 152] on input "0" at bounding box center [346, 150] width 149 height 16
type input "1000"
click at [238, 197] on ion-col "Vereisten:" at bounding box center [347, 197] width 452 height 12
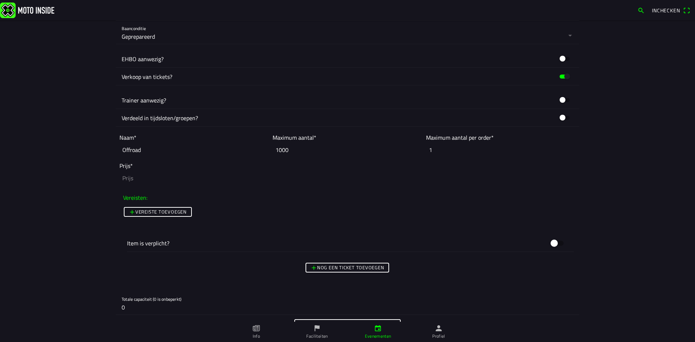
click at [147, 178] on input "number" at bounding box center [347, 178] width 456 height 16
type input "30"
click at [239, 89] on ion-list "Trainer aanwezig? Verdeeld in tijdsloten/groepen?" at bounding box center [347, 108] width 463 height 41
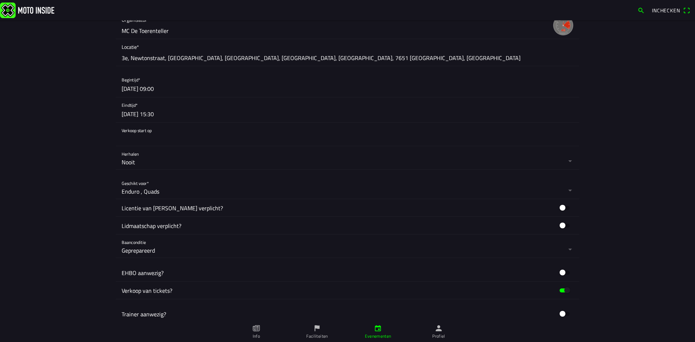
scroll to position [326, 0]
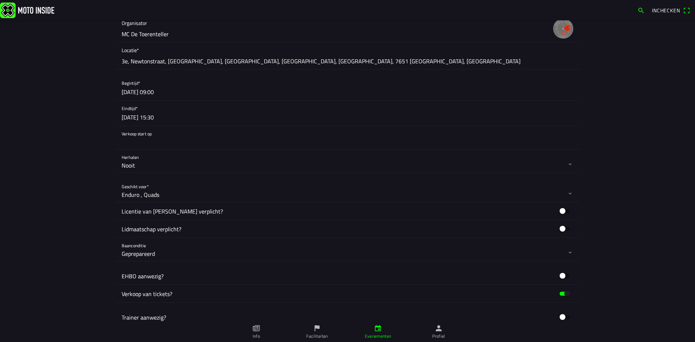
click at [183, 211] on ion-label "Licentie van bond verplicht?" at bounding box center [339, 211] width 434 height 9
click at [560, 210] on button "button" at bounding box center [564, 211] width 17 height 11
click at [128, 238] on button "button" at bounding box center [350, 231] width 457 height 23
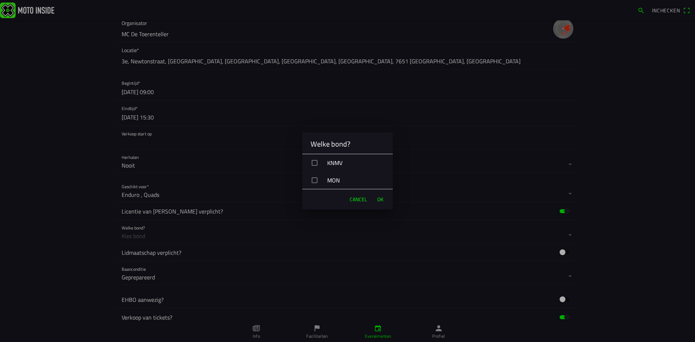
click at [329, 162] on div "KNMV" at bounding box center [350, 163] width 85 height 18
click at [376, 197] on button "OK" at bounding box center [379, 199] width 13 height 14
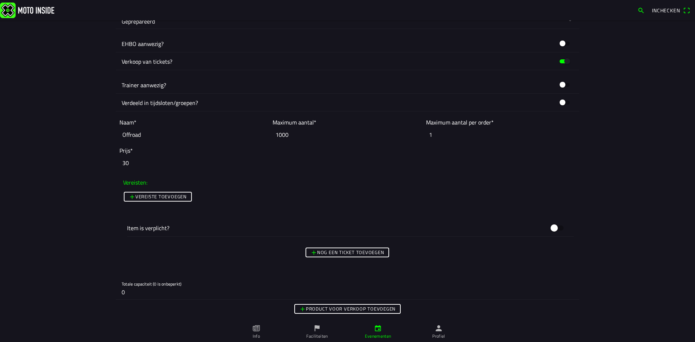
scroll to position [615, 0]
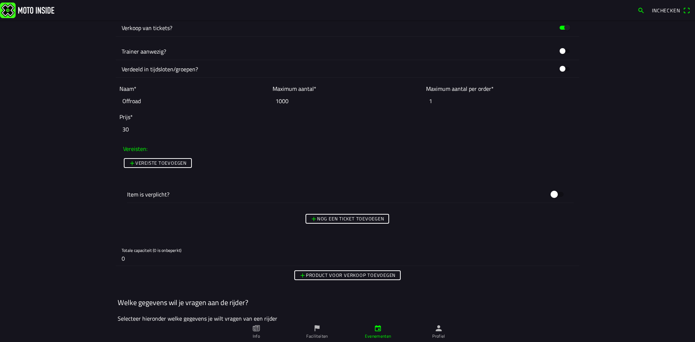
click at [147, 194] on ion-label "Item is verplicht?" at bounding box center [336, 194] width 419 height 9
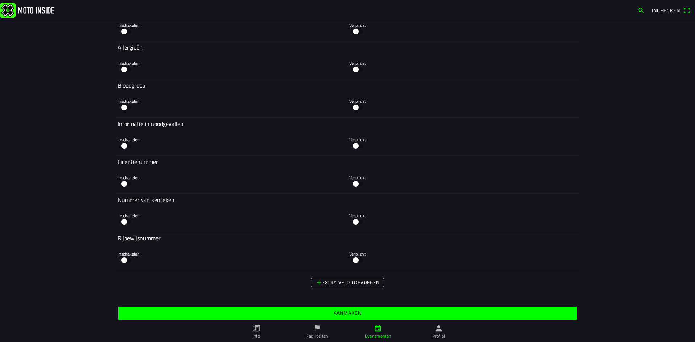
scroll to position [1562, 0]
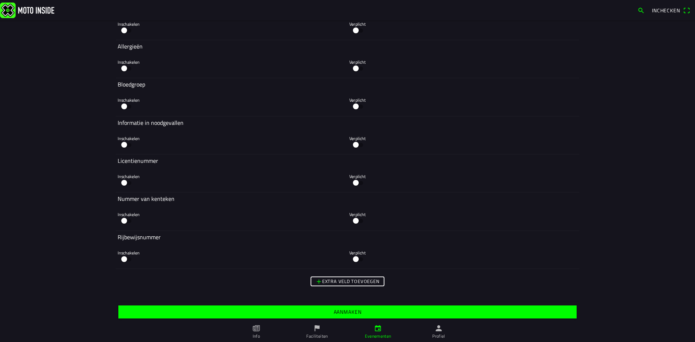
click at [122, 220] on button "button" at bounding box center [126, 220] width 17 height 11
click at [0, 0] on slot "Aanmaken" at bounding box center [0, 0] width 0 height 0
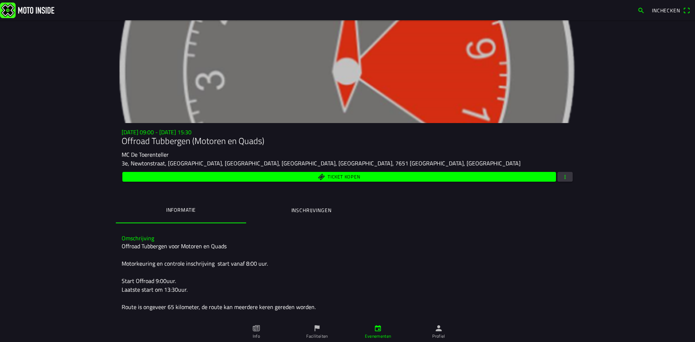
click at [564, 177] on span "button" at bounding box center [565, 177] width 7 height 10
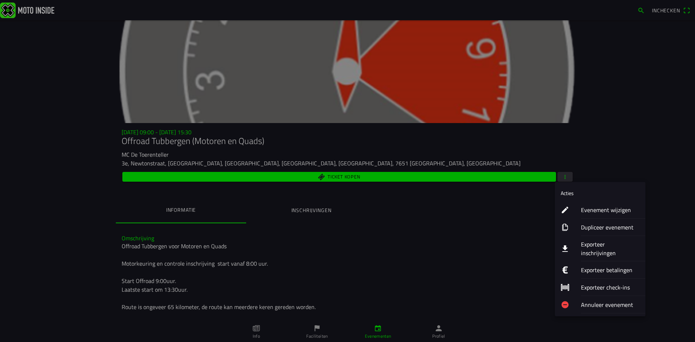
click at [590, 210] on ion-label "Evenement wijzigen" at bounding box center [610, 210] width 59 height 9
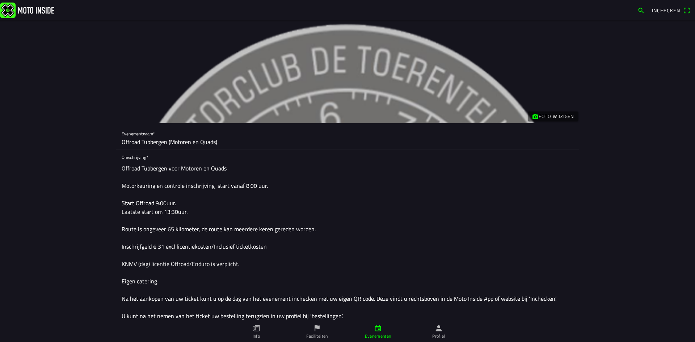
click at [296, 81] on div "Foto wijzigen" at bounding box center [347, 71] width 463 height 103
click at [0, 0] on slot "Foto wijzigen" at bounding box center [0, 0] width 0 height 0
click at [566, 170] on textarea "Offroad Tubbergen voor Motoren en Quads Motorkeuring en controle inschrijving s…" at bounding box center [348, 250] width 452 height 179
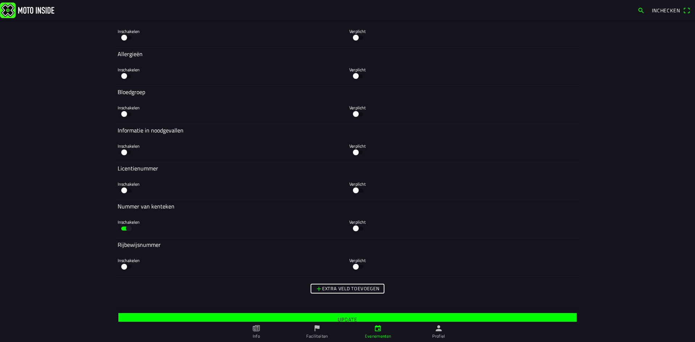
scroll to position [1553, 0]
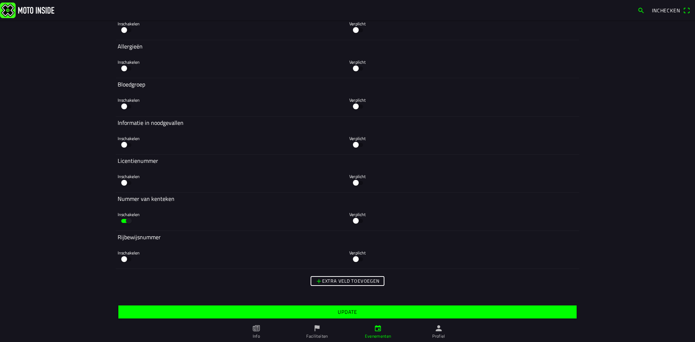
click at [356, 311] on span "Update" at bounding box center [347, 311] width 447 height 13
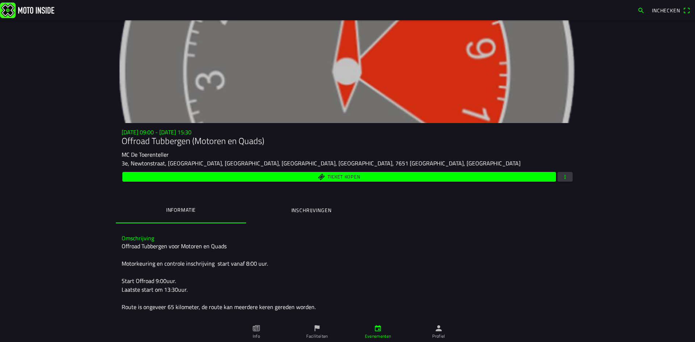
click at [566, 175] on button "button" at bounding box center [564, 177] width 15 height 10
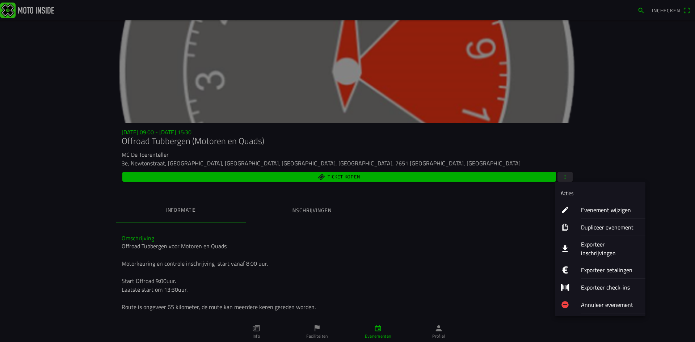
click at [587, 210] on ion-label "Evenement wijzigen" at bounding box center [610, 210] width 59 height 9
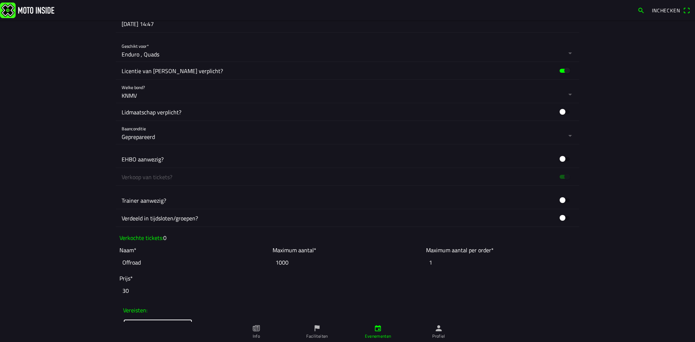
scroll to position [543, 0]
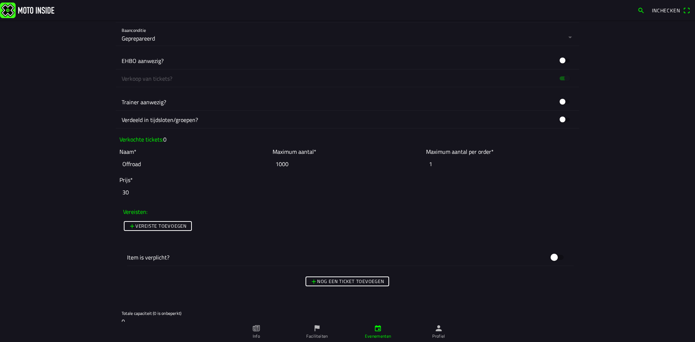
click at [133, 195] on input "30" at bounding box center [347, 192] width 456 height 16
type input "31"
click at [148, 164] on input "Offroad" at bounding box center [193, 164] width 149 height 16
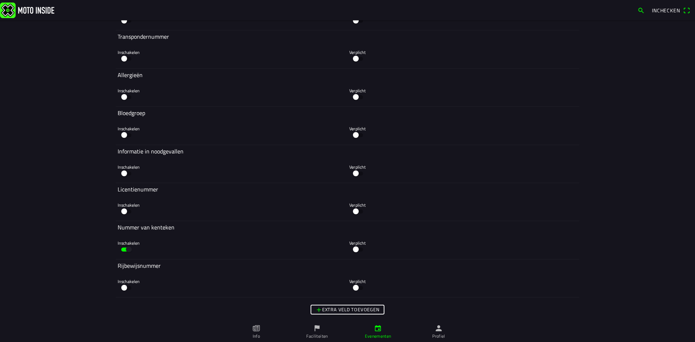
scroll to position [1553, 0]
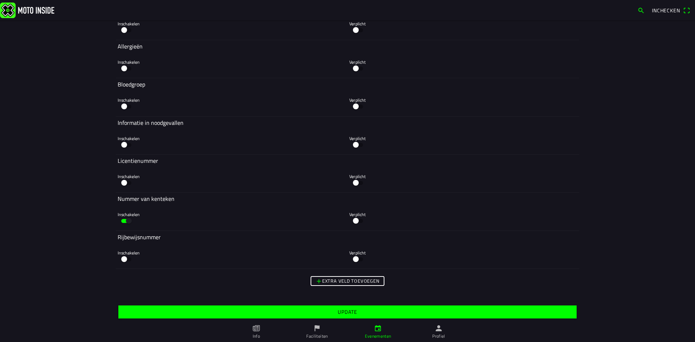
click at [0, 0] on slot "Update" at bounding box center [0, 0] width 0 height 0
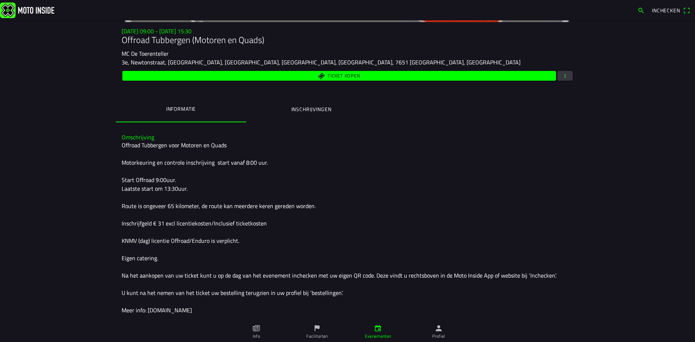
scroll to position [132, 0]
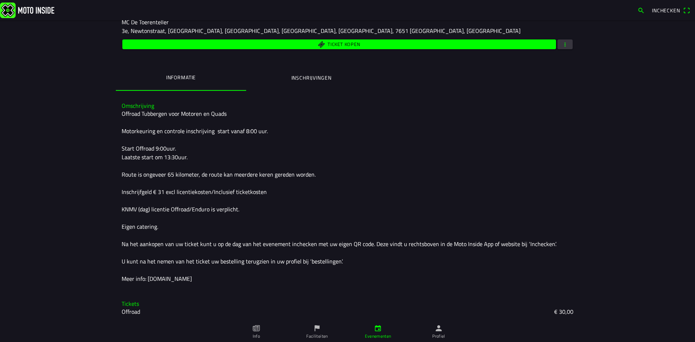
click at [166, 192] on div "Offroad Tubbergen voor Motoren en Quads Motorkeuring en controle inschrijving s…" at bounding box center [348, 196] width 452 height 174
click at [160, 192] on div "Offroad Tubbergen voor Motoren en Quads Motorkeuring en controle inschrijving s…" at bounding box center [348, 196] width 452 height 174
click at [562, 44] on span "button" at bounding box center [565, 44] width 7 height 10
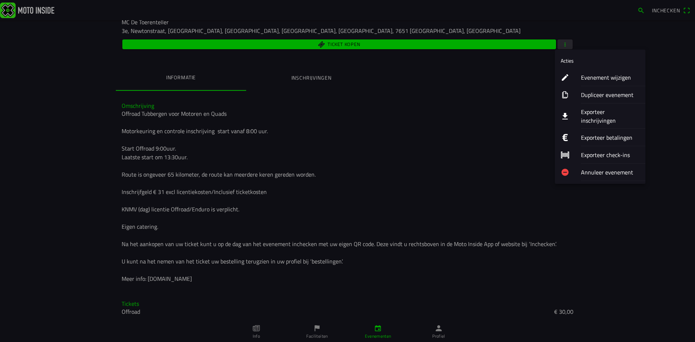
click at [588, 75] on ion-label "Evenement wijzigen" at bounding box center [610, 77] width 59 height 9
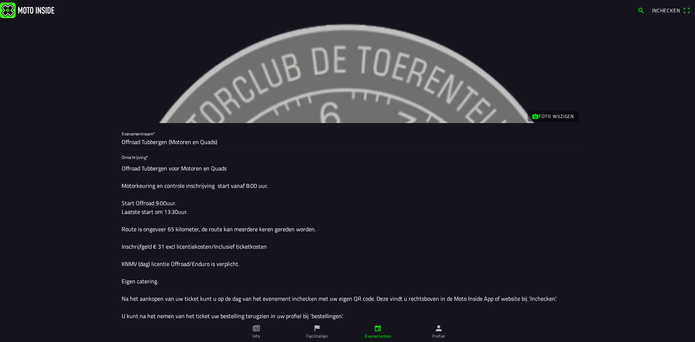
click at [161, 245] on textarea "Offroad Tubbergen voor Motoren en Quads Motorkeuring en controle inschrijving s…" at bounding box center [348, 250] width 452 height 179
click at [347, 219] on textarea "Offroad Tubbergen voor Motoren en Quads Motorkeuring en controle inschrijving s…" at bounding box center [348, 250] width 452 height 179
click at [158, 246] on textarea "Offroad Tubbergen voor Motoren en Quads Motorkeuring en controle inschrijving s…" at bounding box center [348, 250] width 452 height 179
type textarea "Offroad Tubbergen voor Motoren en Quads Motorkeuring en controle inschrijving s…"
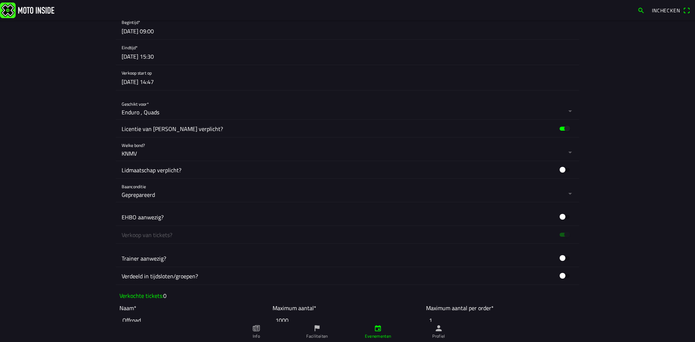
scroll to position [543, 0]
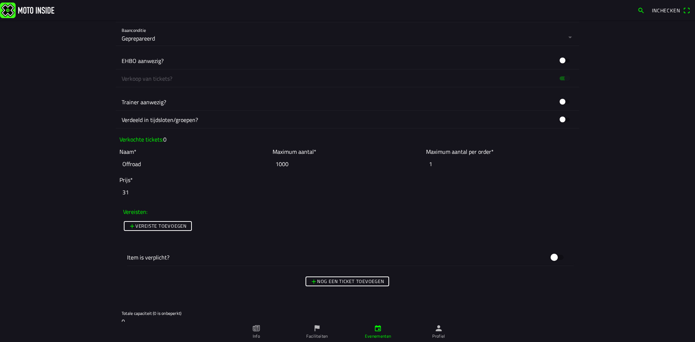
click at [139, 192] on input "31" at bounding box center [347, 192] width 456 height 16
type input "30.65"
click at [388, 218] on ion-col "Vereiste toevoegen" at bounding box center [347, 233] width 452 height 31
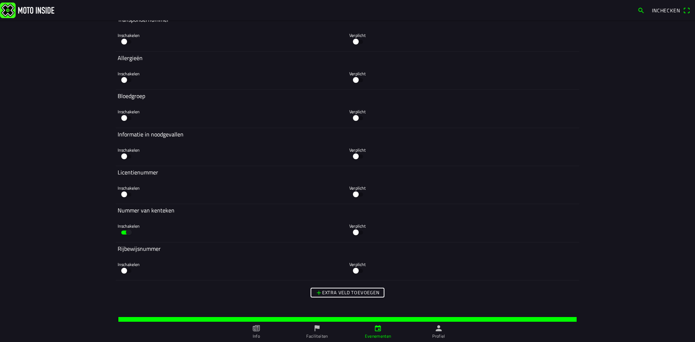
scroll to position [1553, 0]
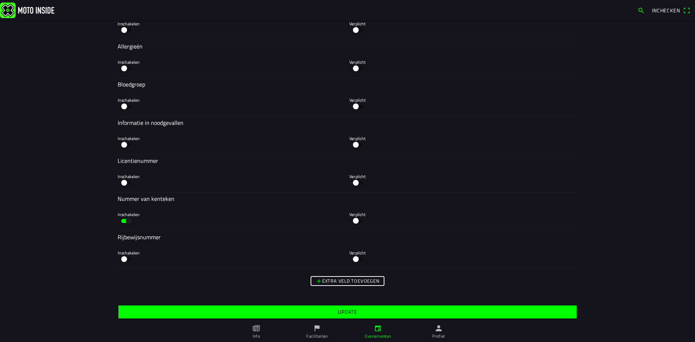
click at [367, 316] on span "Update" at bounding box center [347, 311] width 447 height 13
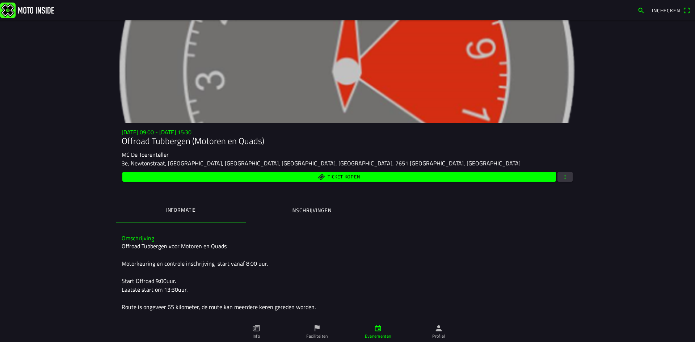
click at [315, 208] on ion-label "Inschrijvingen" at bounding box center [311, 210] width 40 height 8
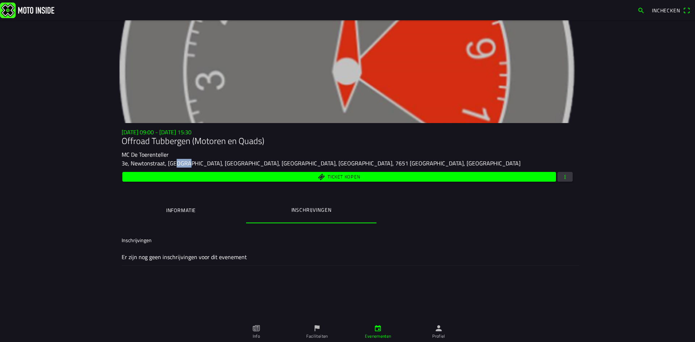
drag, startPoint x: 173, startPoint y: 163, endPoint x: 186, endPoint y: 163, distance: 13.7
click at [0, 0] on slot "3e, Newtonstraat, Boskamp, Tubbergen, Overijssel, Netherlands, 7651 AP, Netherl…" at bounding box center [0, 0] width 0 height 0
click at [503, 155] on div "MC De Toerenteller" at bounding box center [348, 154] width 452 height 9
click at [320, 333] on ion-label "Faciliteiten" at bounding box center [316, 336] width 21 height 7
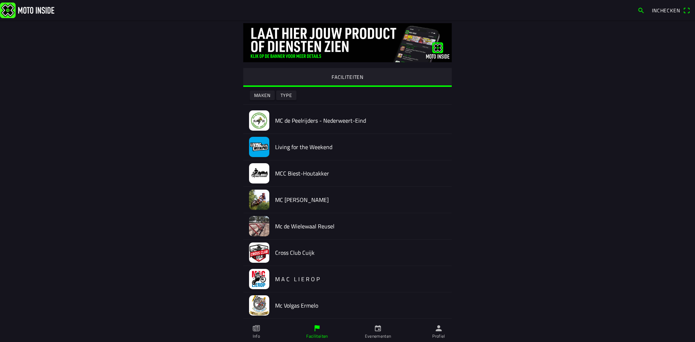
click at [258, 331] on icon "paper" at bounding box center [256, 328] width 7 height 6
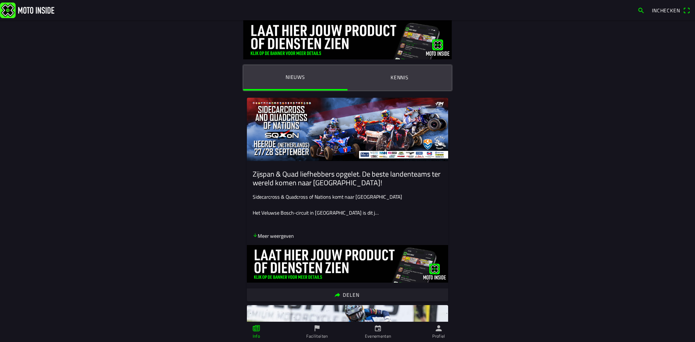
click at [380, 336] on ion-label "Evenementen" at bounding box center [378, 336] width 26 height 7
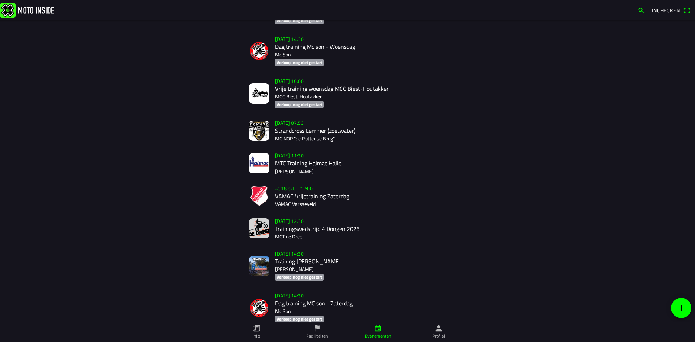
scroll to position [1803, 0]
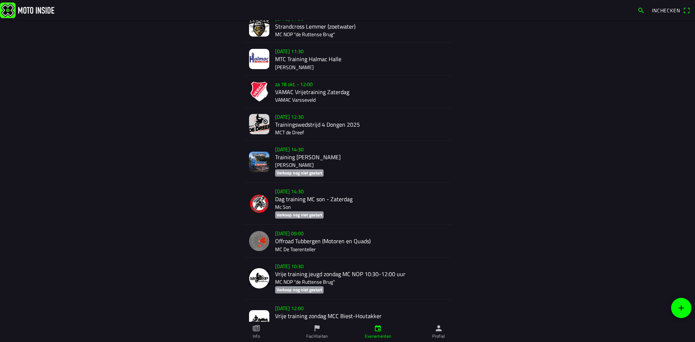
click at [290, 227] on div "zo 19 okt. - 09:00 Offroad Tubbergen (Motoren en Quads) MC De Toerenteller" at bounding box center [360, 241] width 171 height 32
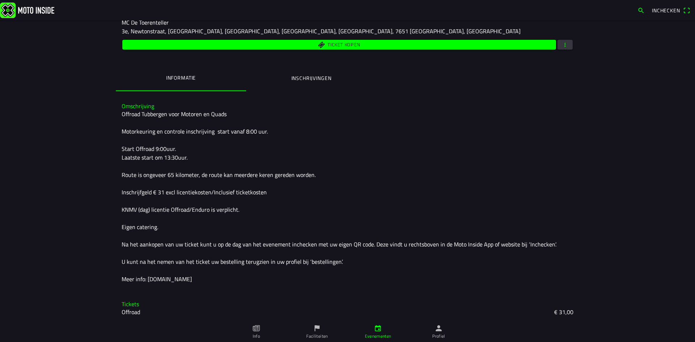
scroll to position [132, 0]
click at [309, 83] on button "Inschrijvingen" at bounding box center [311, 77] width 130 height 25
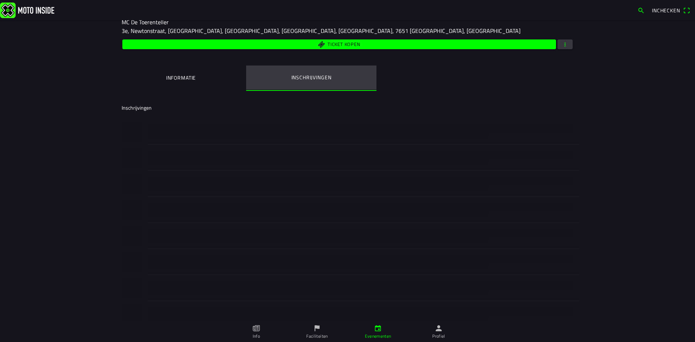
scroll to position [0, 0]
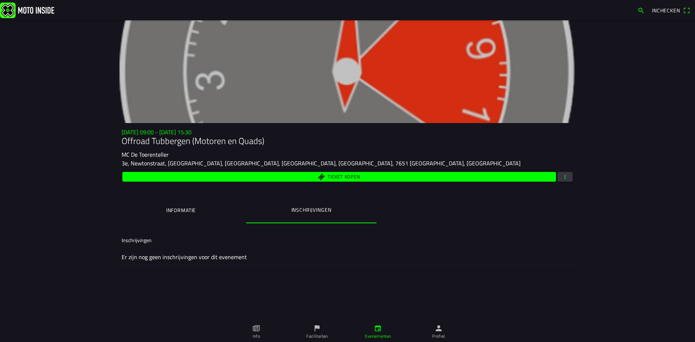
click at [166, 212] on ion-label "Informatie" at bounding box center [181, 210] width 30 height 8
